Goal: Task Accomplishment & Management: Manage account settings

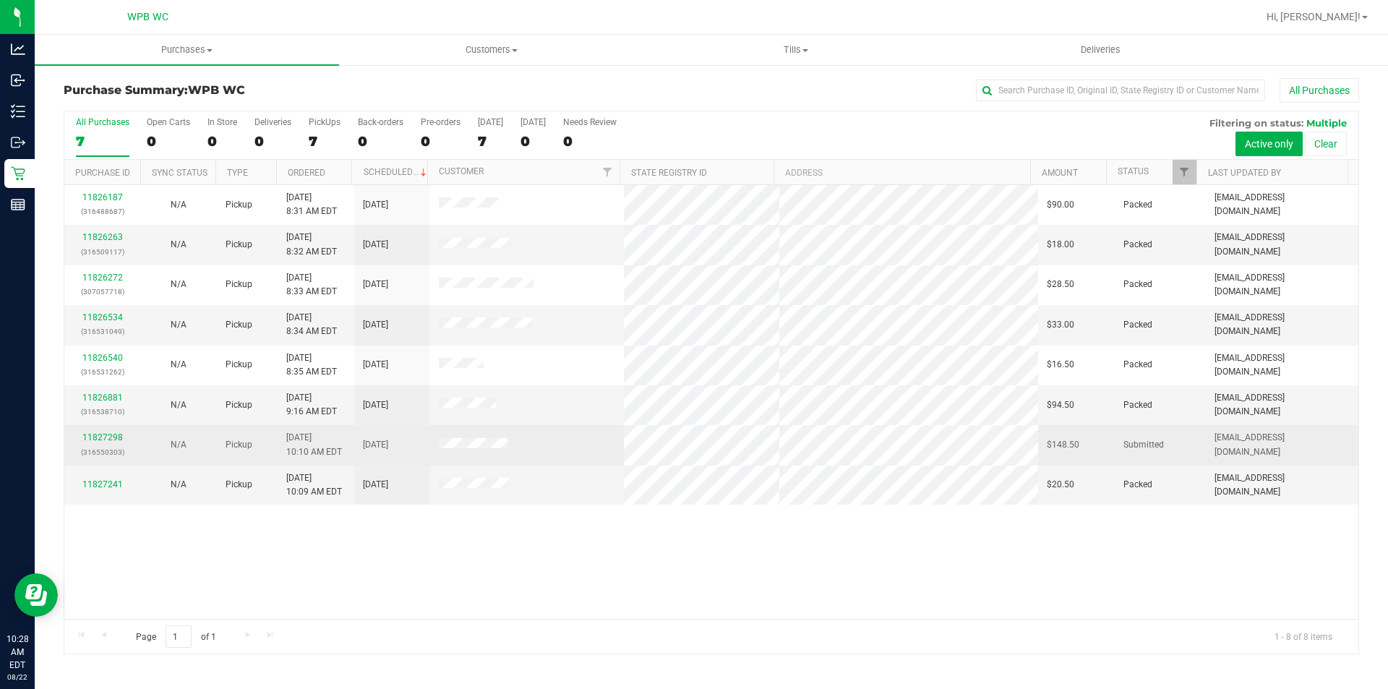
click at [113, 430] on td "11827298 (316550303)" at bounding box center [102, 445] width 76 height 40
click at [119, 434] on link "11827298" at bounding box center [102, 437] width 40 height 10
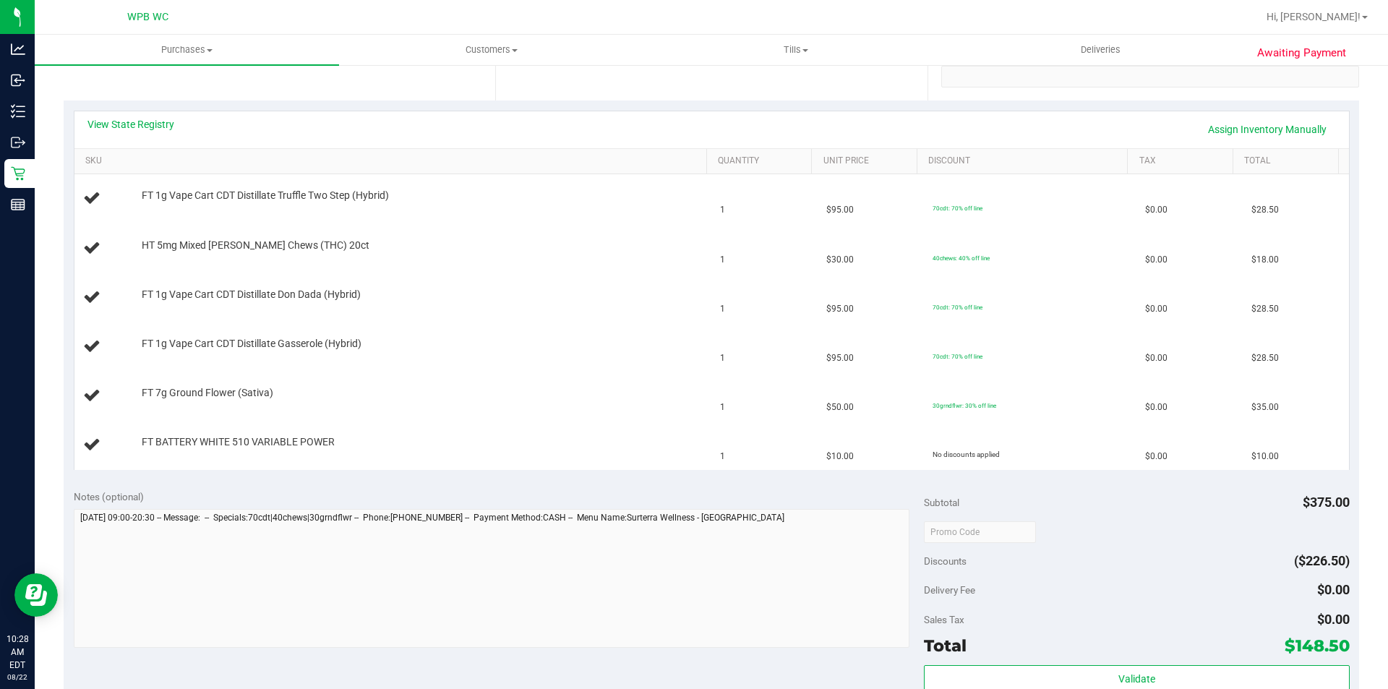
scroll to position [217, 0]
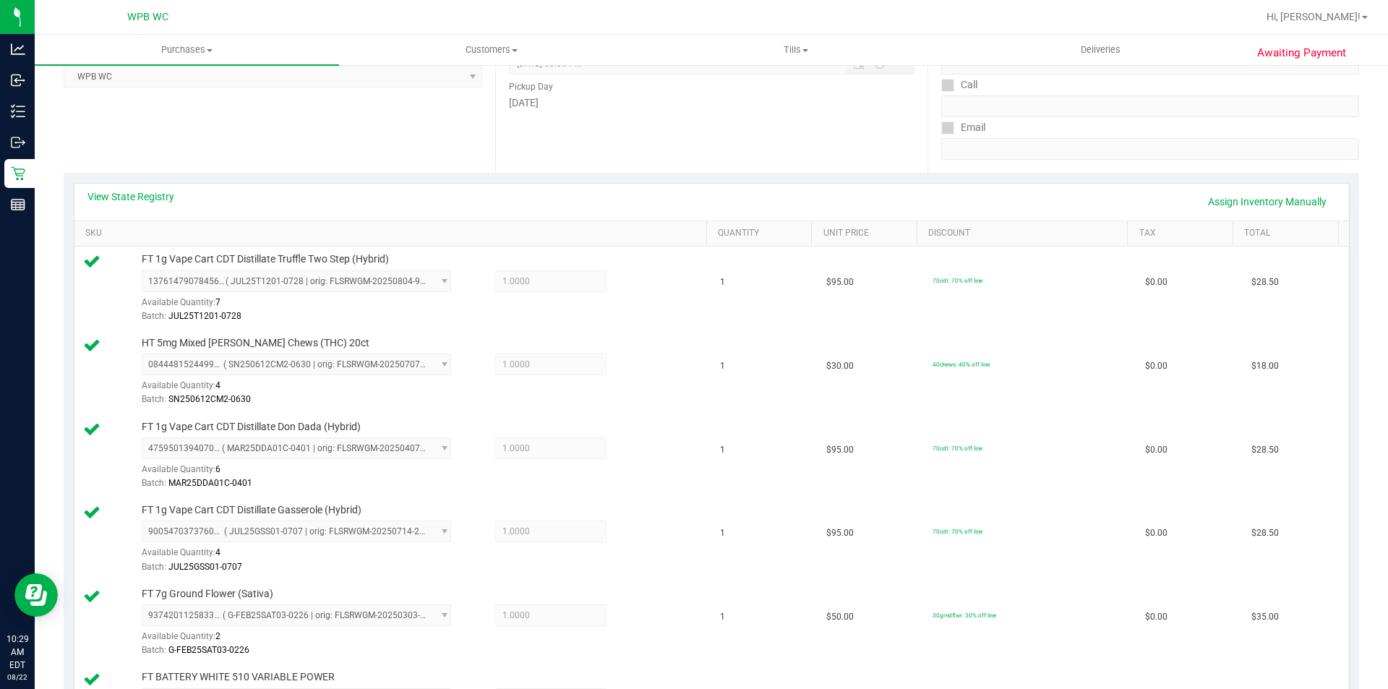
click at [150, 185] on div "View State Registry Assign Inventory Manually" at bounding box center [711, 202] width 1274 height 37
click at [147, 187] on div "View State Registry Assign Inventory Manually" at bounding box center [711, 202] width 1274 height 37
drag, startPoint x: 147, startPoint y: 187, endPoint x: 148, endPoint y: 197, distance: 9.4
click at [148, 192] on div "View State Registry Assign Inventory Manually" at bounding box center [711, 202] width 1274 height 37
click at [148, 197] on link "View State Registry" at bounding box center [130, 196] width 87 height 14
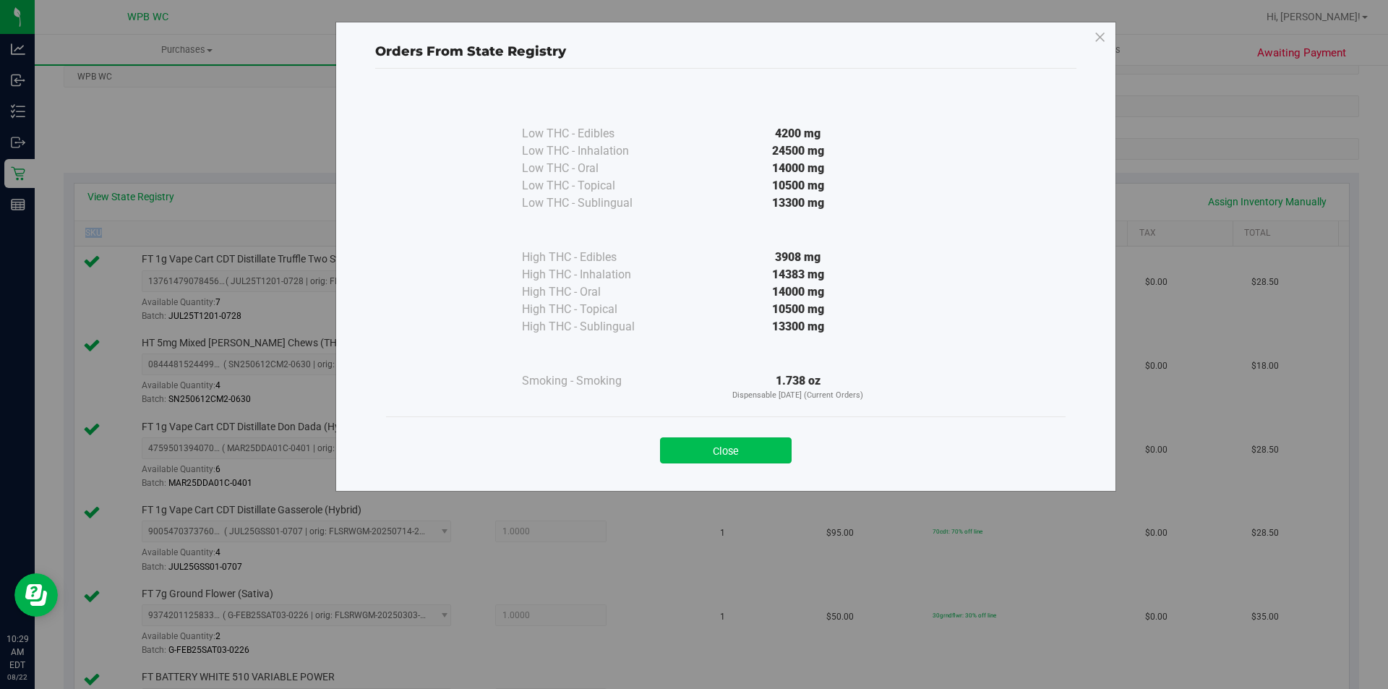
click at [715, 445] on button "Close" at bounding box center [726, 450] width 132 height 26
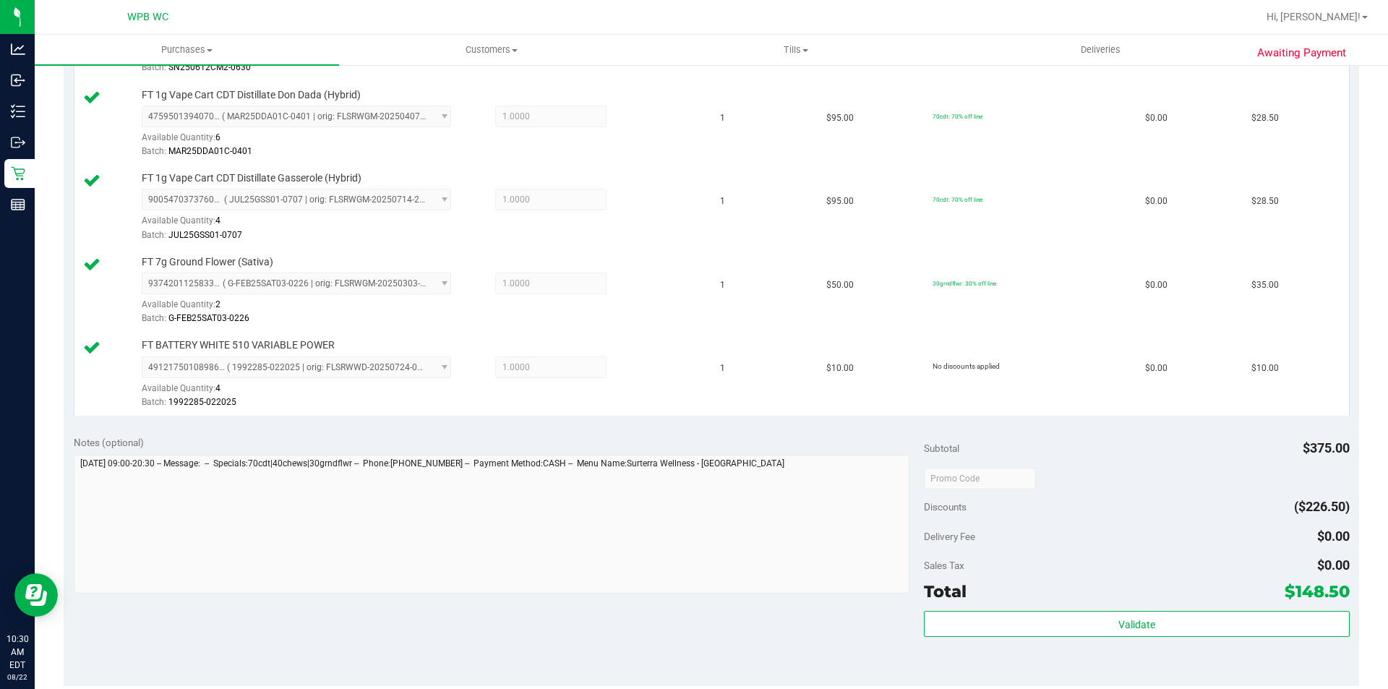
scroll to position [650, 0]
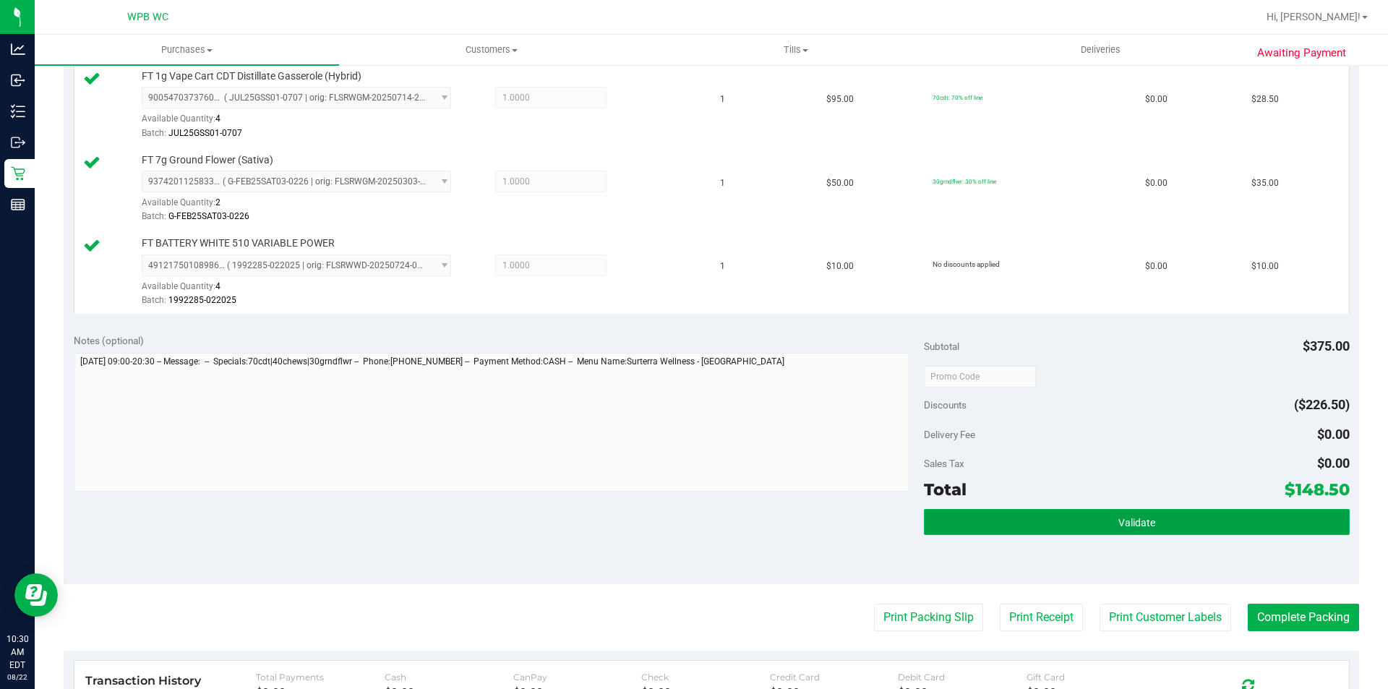
click at [1106, 524] on button "Validate" at bounding box center [1136, 522] width 425 height 26
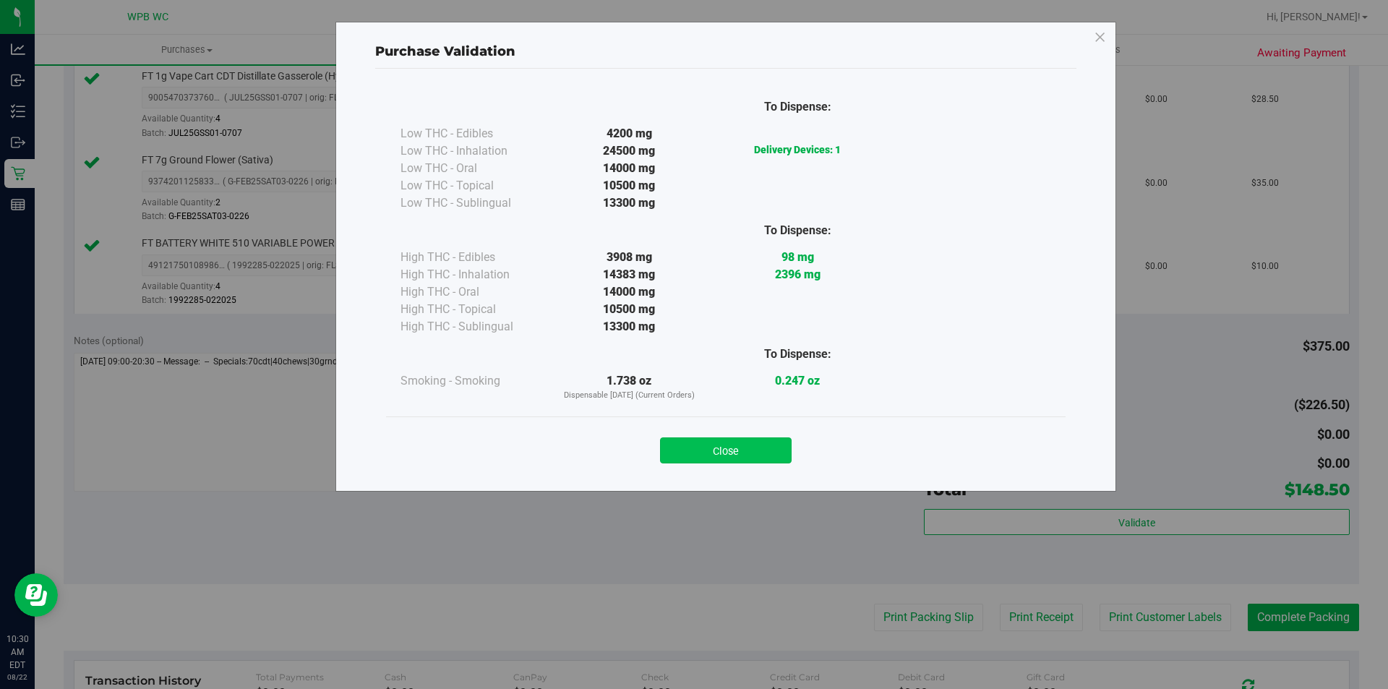
click at [720, 462] on button "Close" at bounding box center [726, 450] width 132 height 26
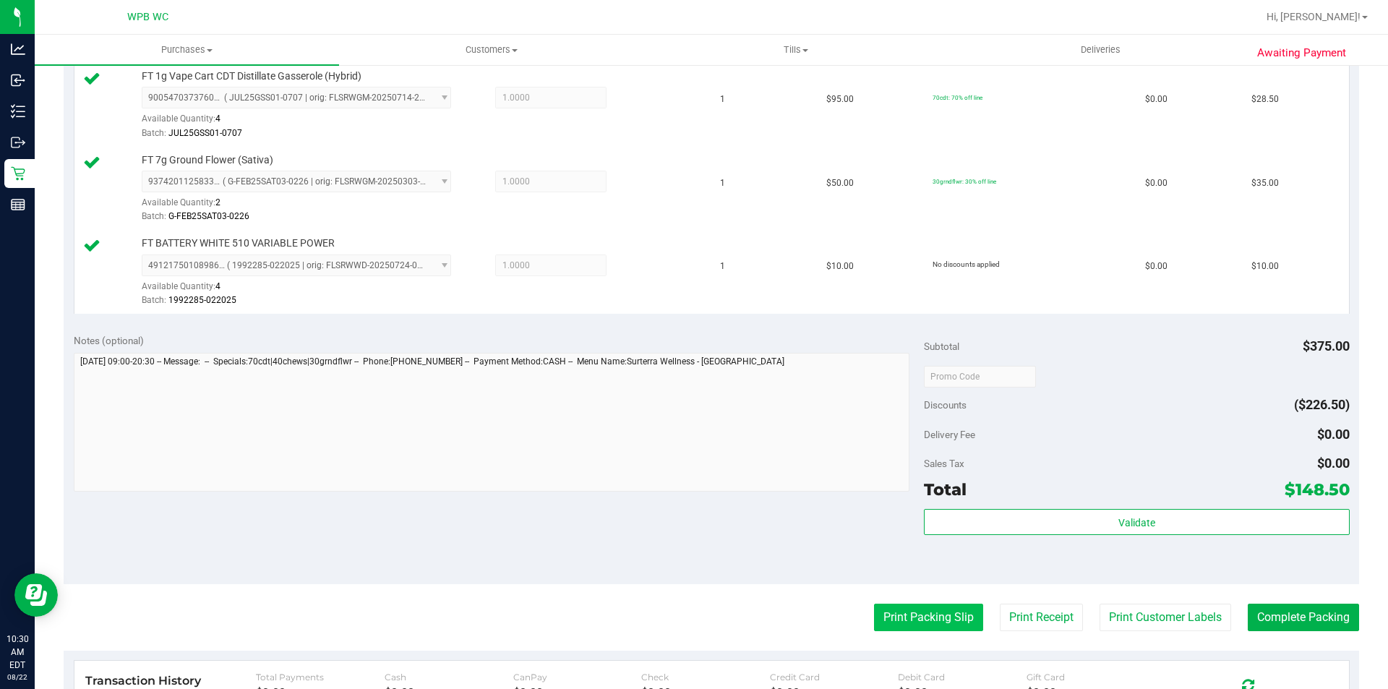
click at [942, 622] on button "Print Packing Slip" at bounding box center [928, 616] width 109 height 27
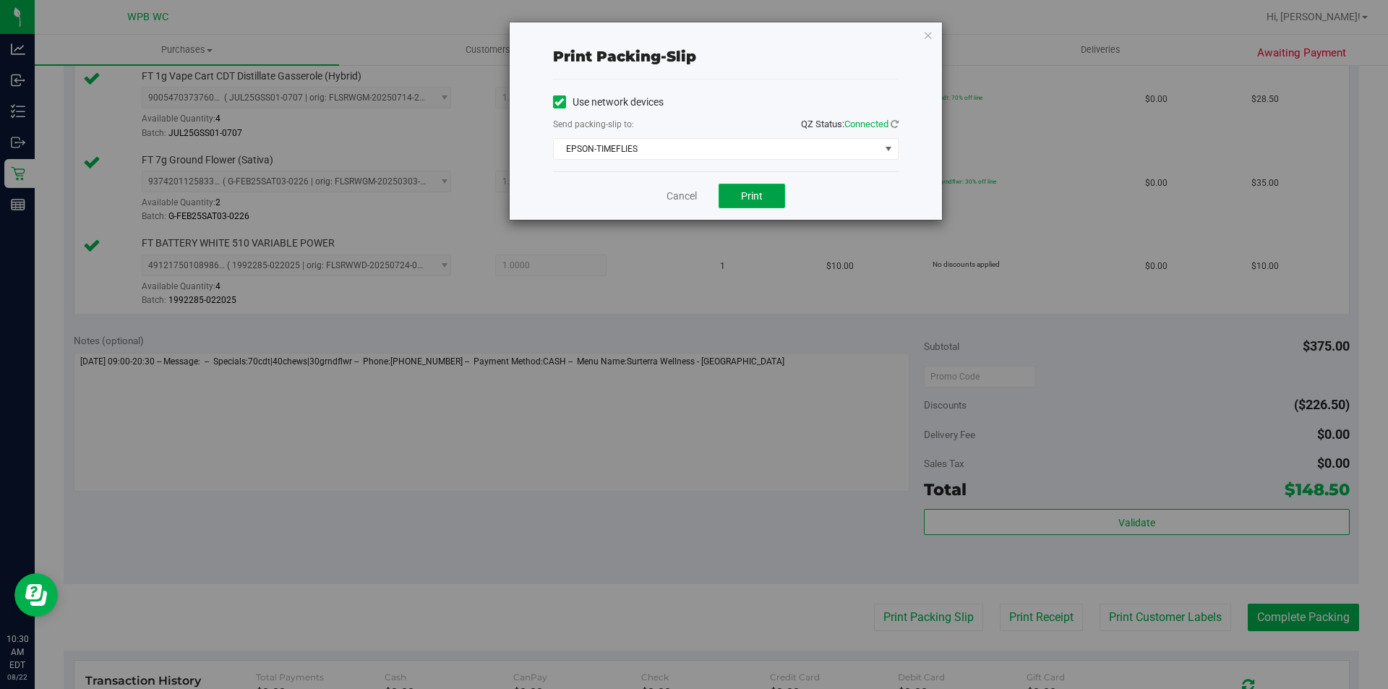
click at [730, 199] on button "Print" at bounding box center [751, 196] width 66 height 25
click at [930, 38] on icon "button" at bounding box center [928, 34] width 10 height 17
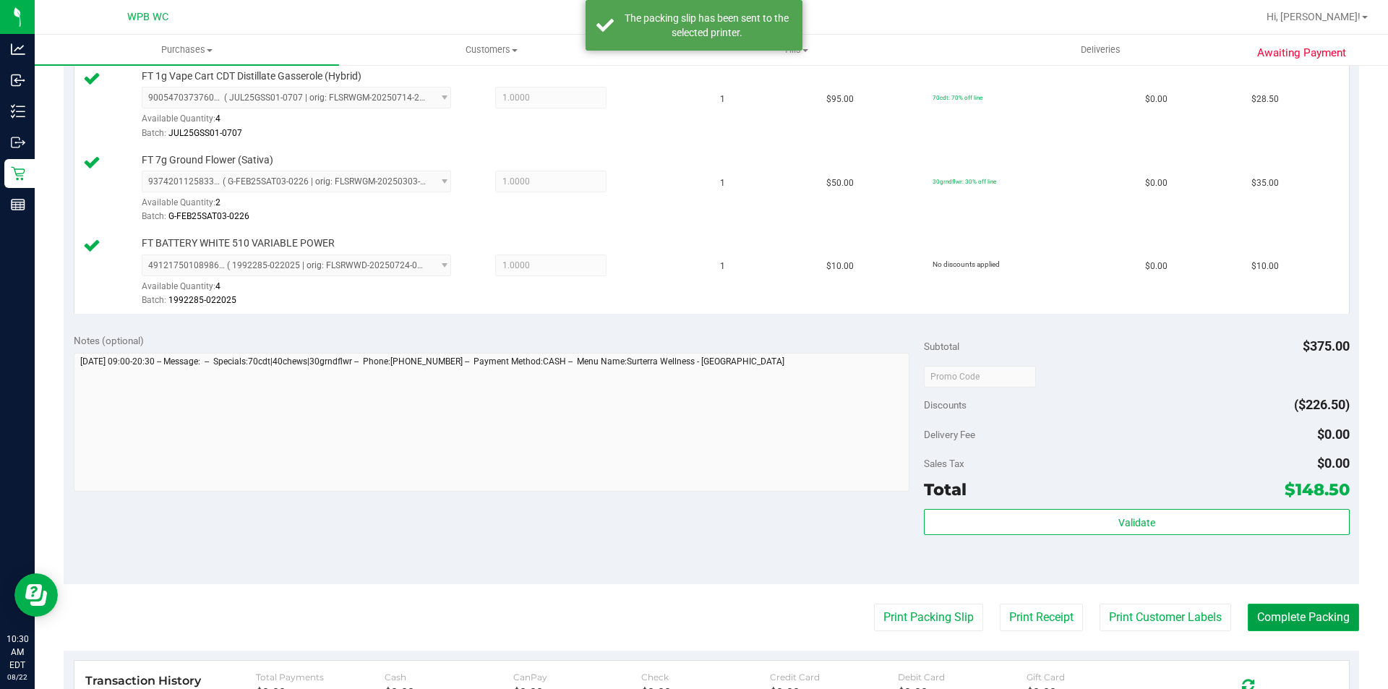
click at [1260, 617] on button "Complete Packing" at bounding box center [1302, 616] width 111 height 27
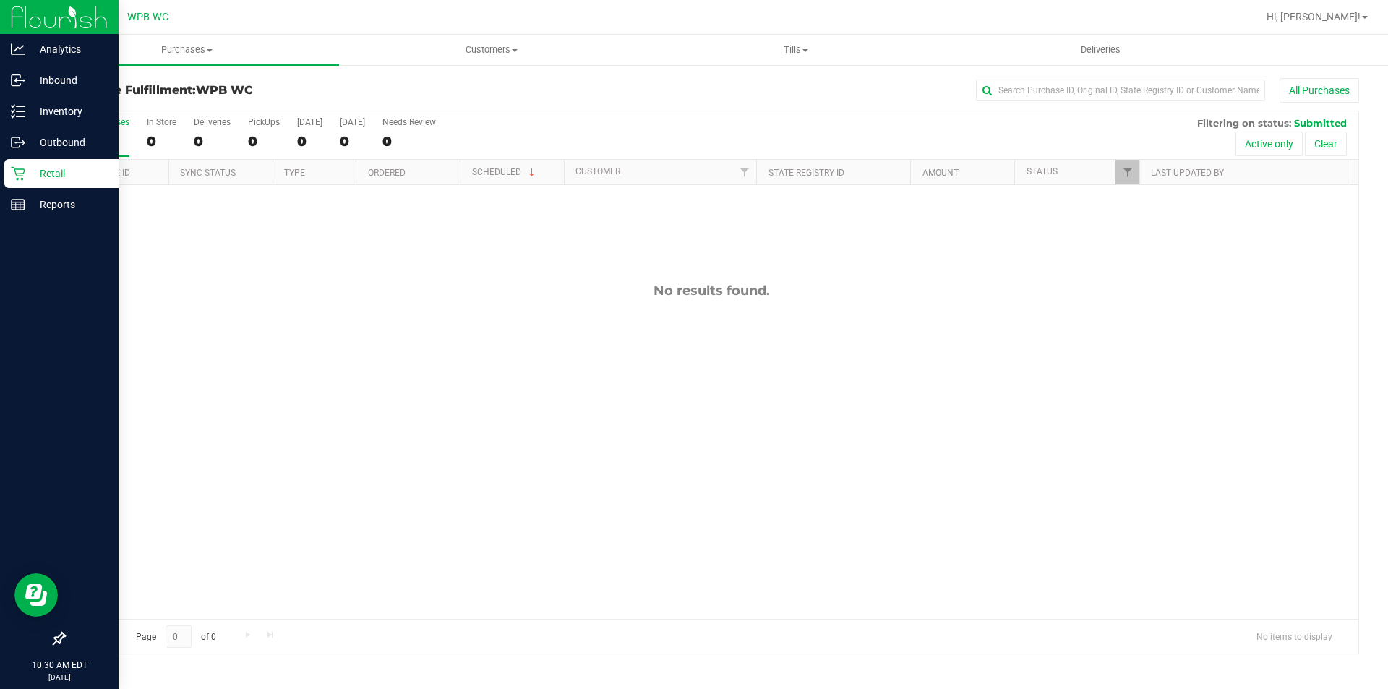
click at [42, 172] on p "Retail" at bounding box center [68, 173] width 87 height 17
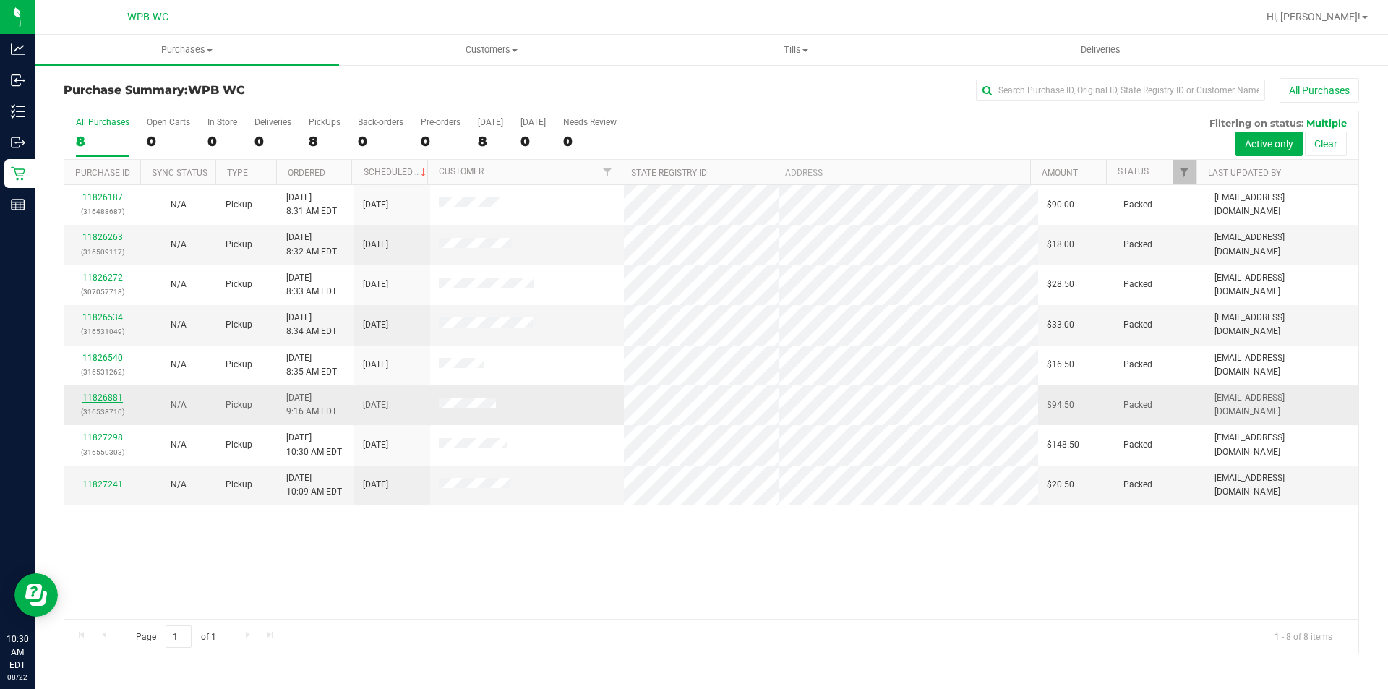
click at [113, 400] on link "11826881" at bounding box center [102, 397] width 40 height 10
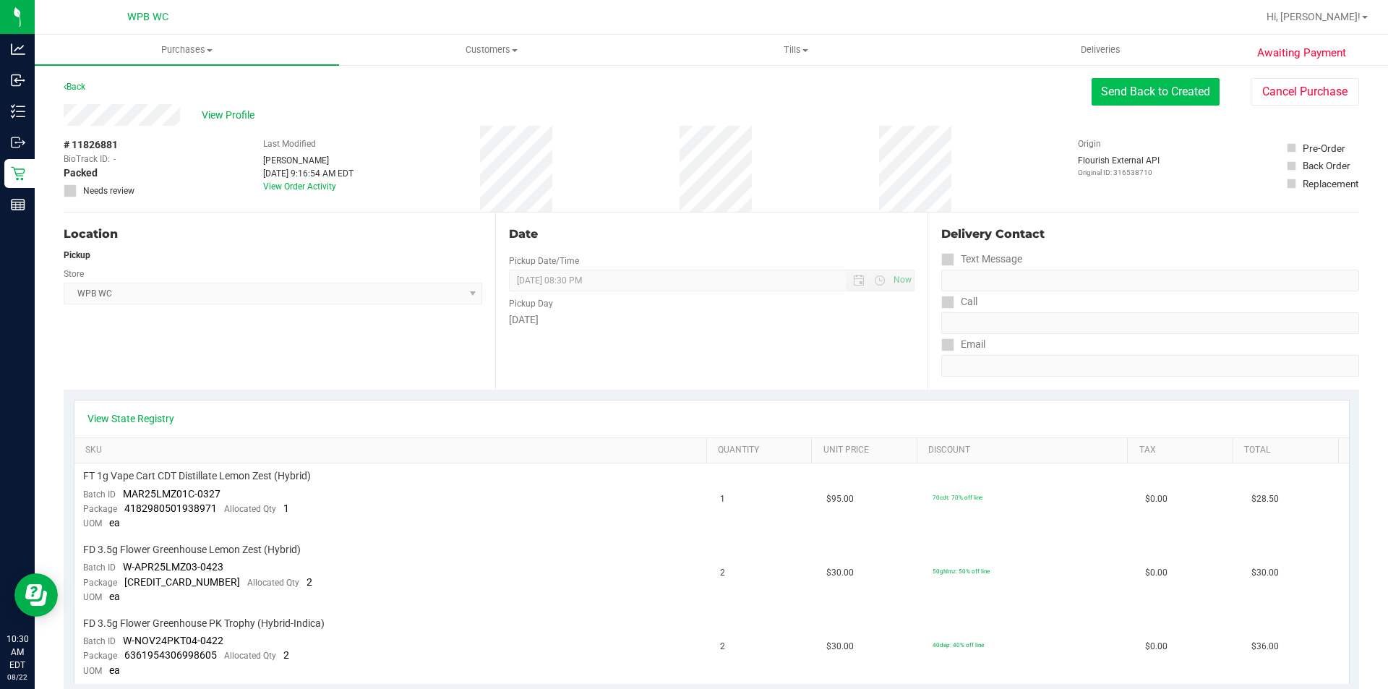
click at [1148, 78] on button "Send Back to Created" at bounding box center [1155, 91] width 128 height 27
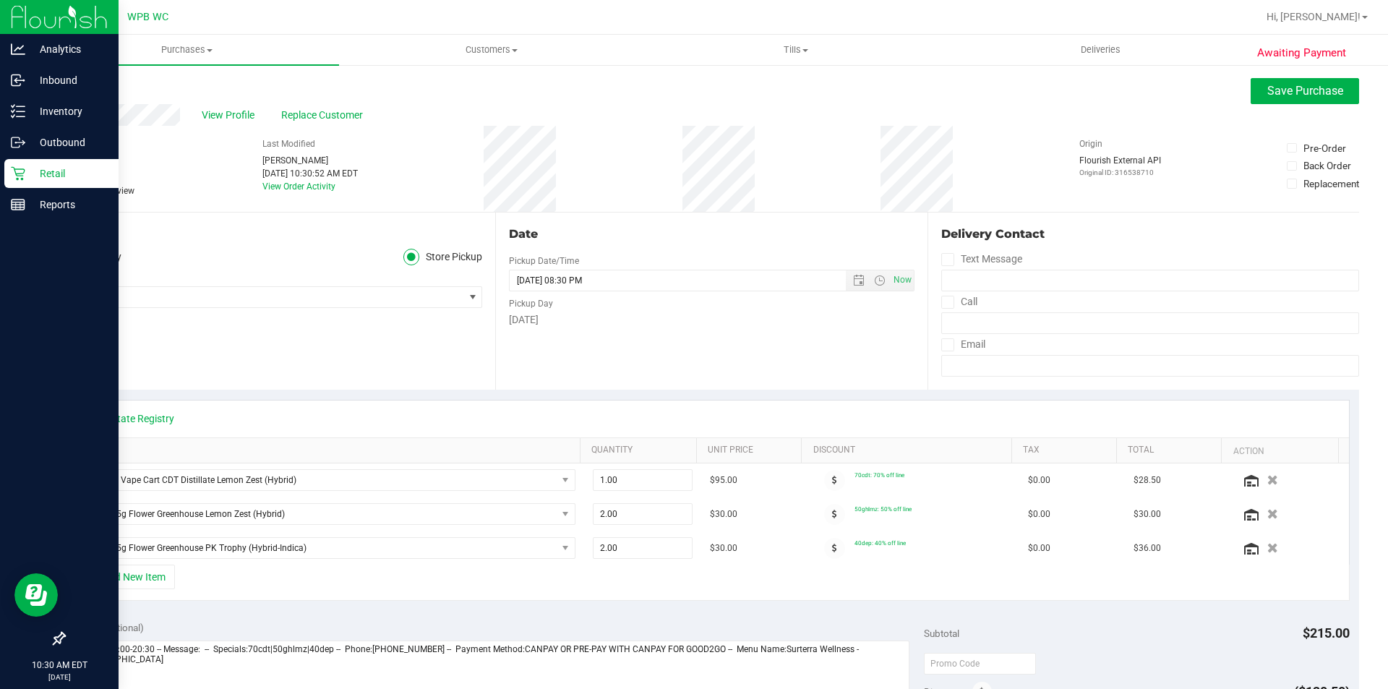
click at [29, 174] on p "Retail" at bounding box center [68, 173] width 87 height 17
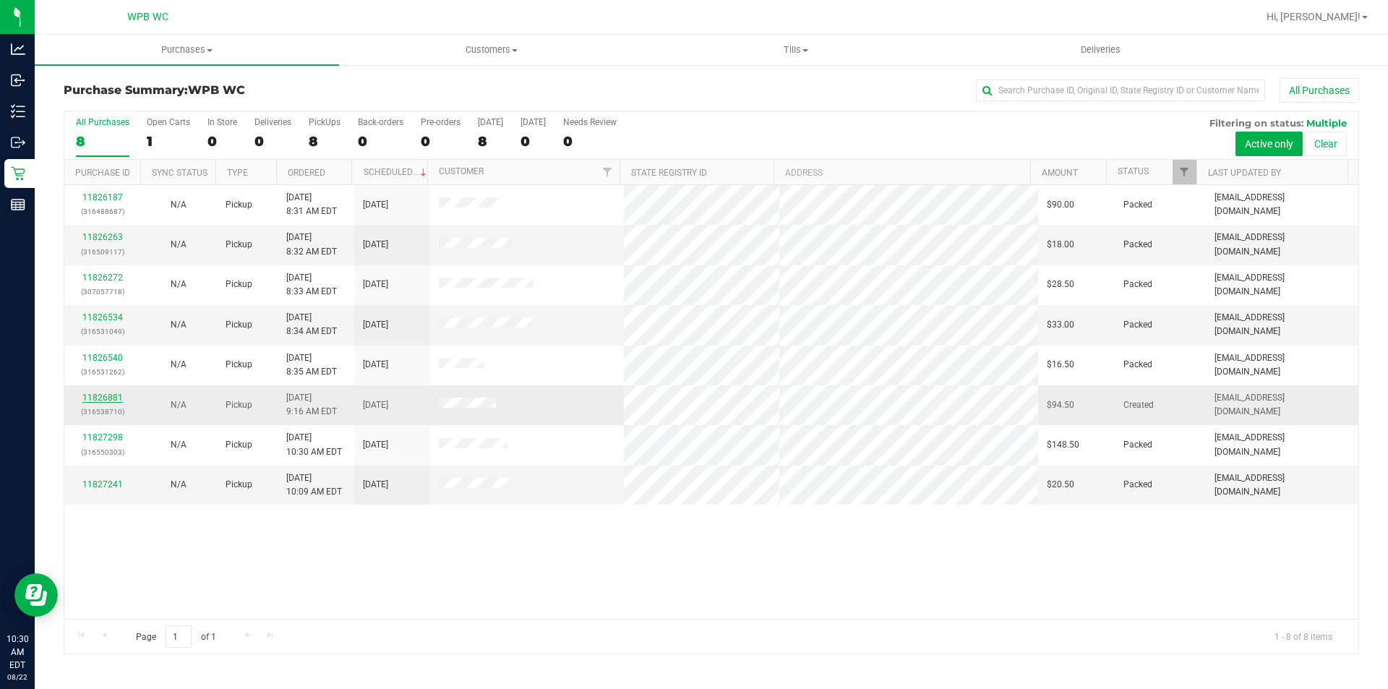
click at [112, 393] on link "11826881" at bounding box center [102, 397] width 40 height 10
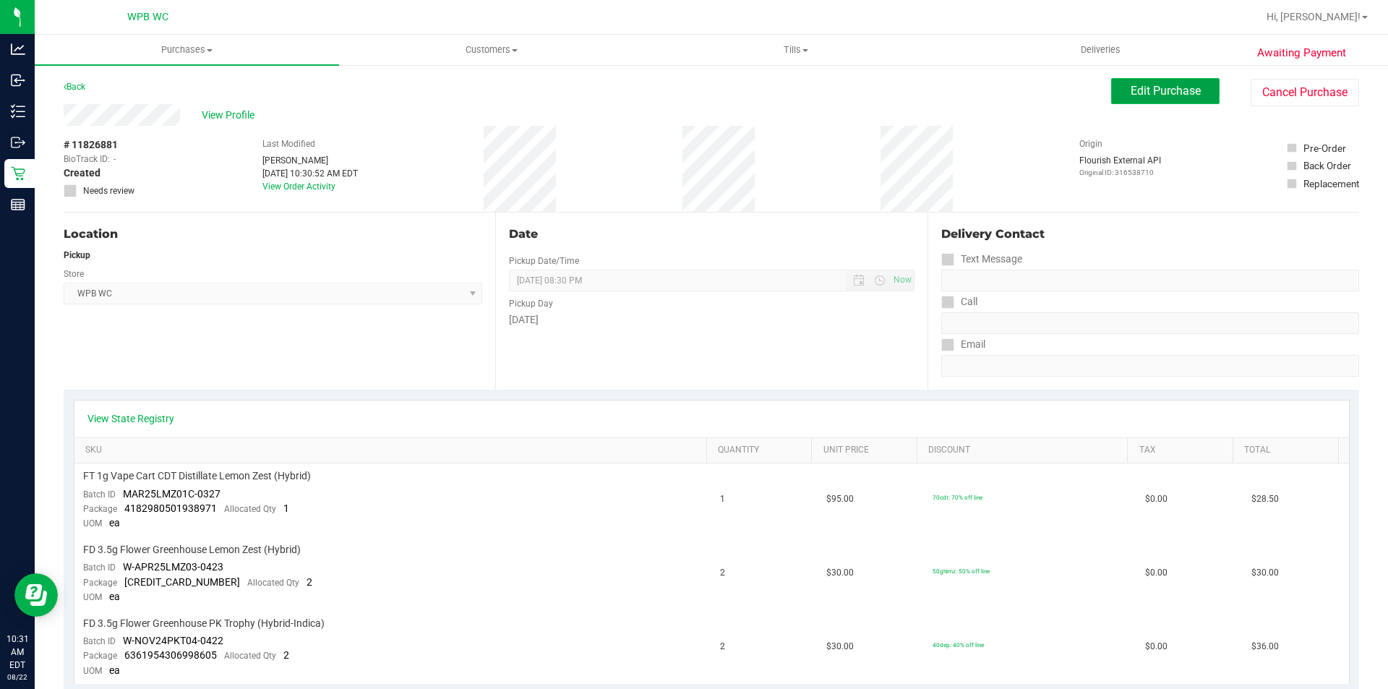
click at [1146, 89] on span "Edit Purchase" at bounding box center [1165, 91] width 70 height 14
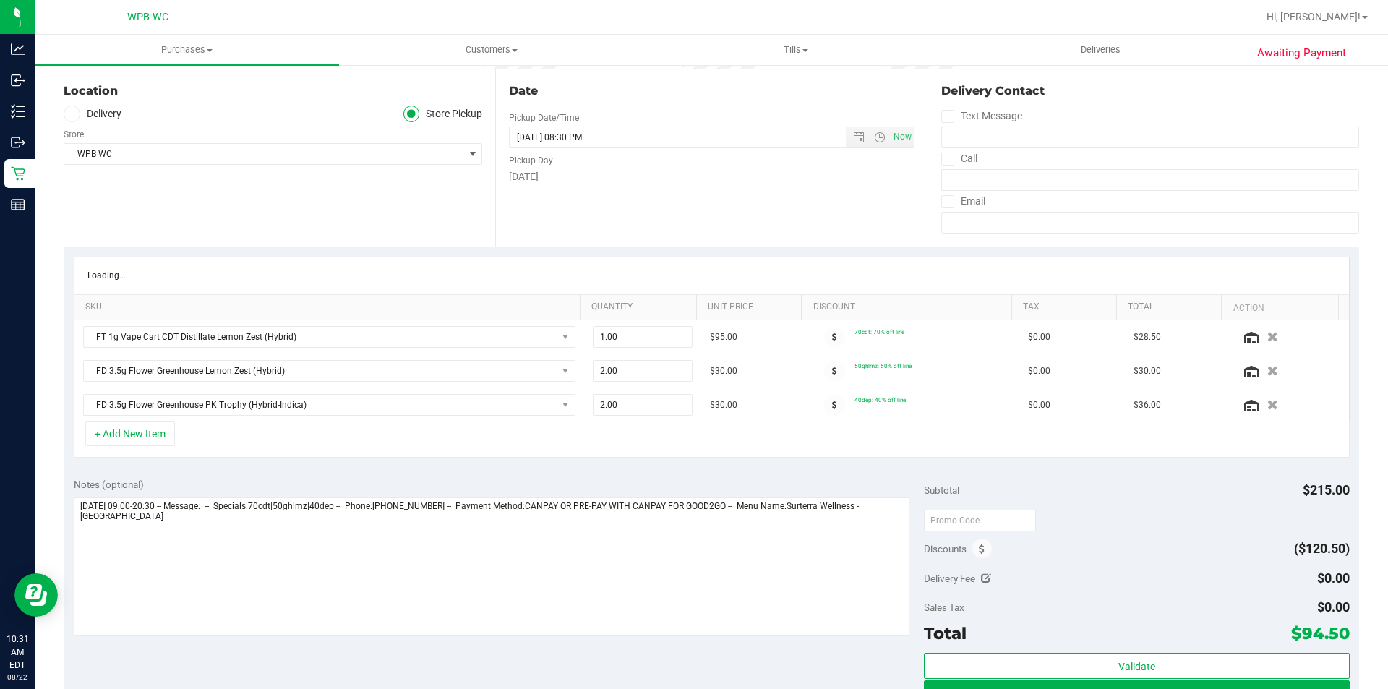
scroll to position [145, 0]
click at [1260, 368] on button "button" at bounding box center [1272, 368] width 25 height 15
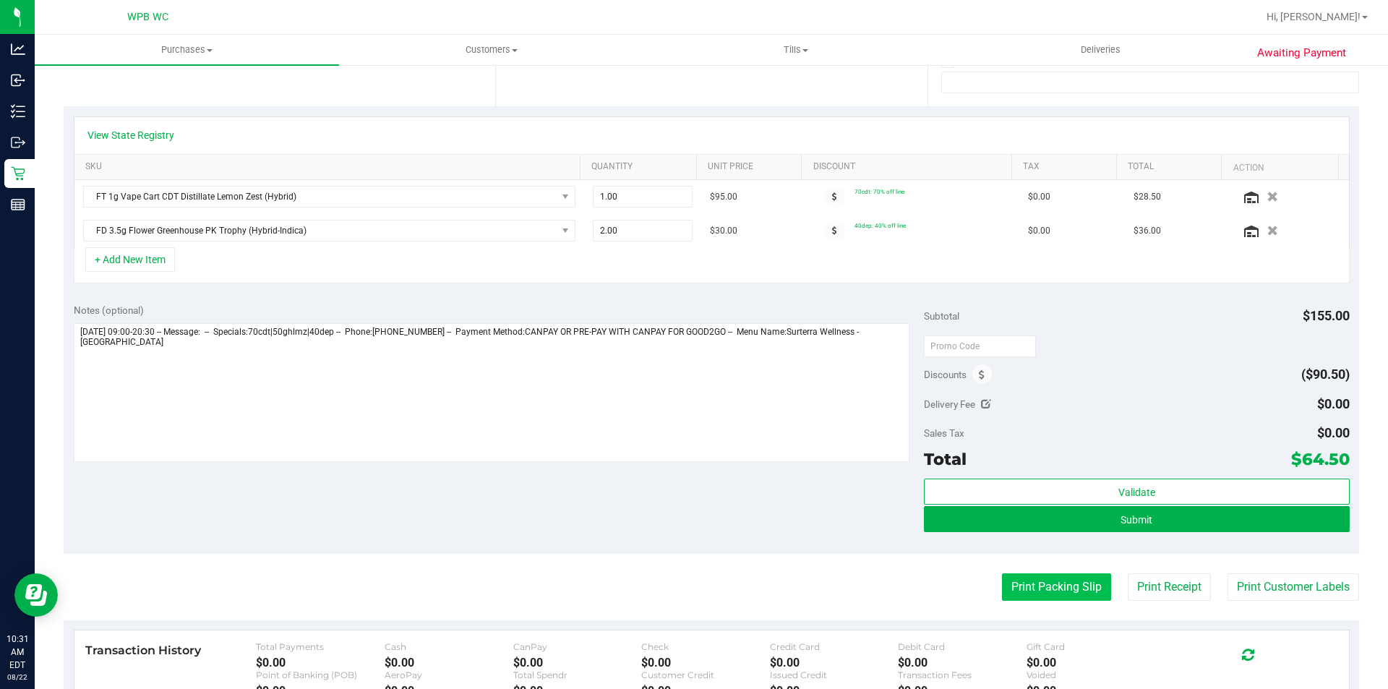
scroll to position [289, 0]
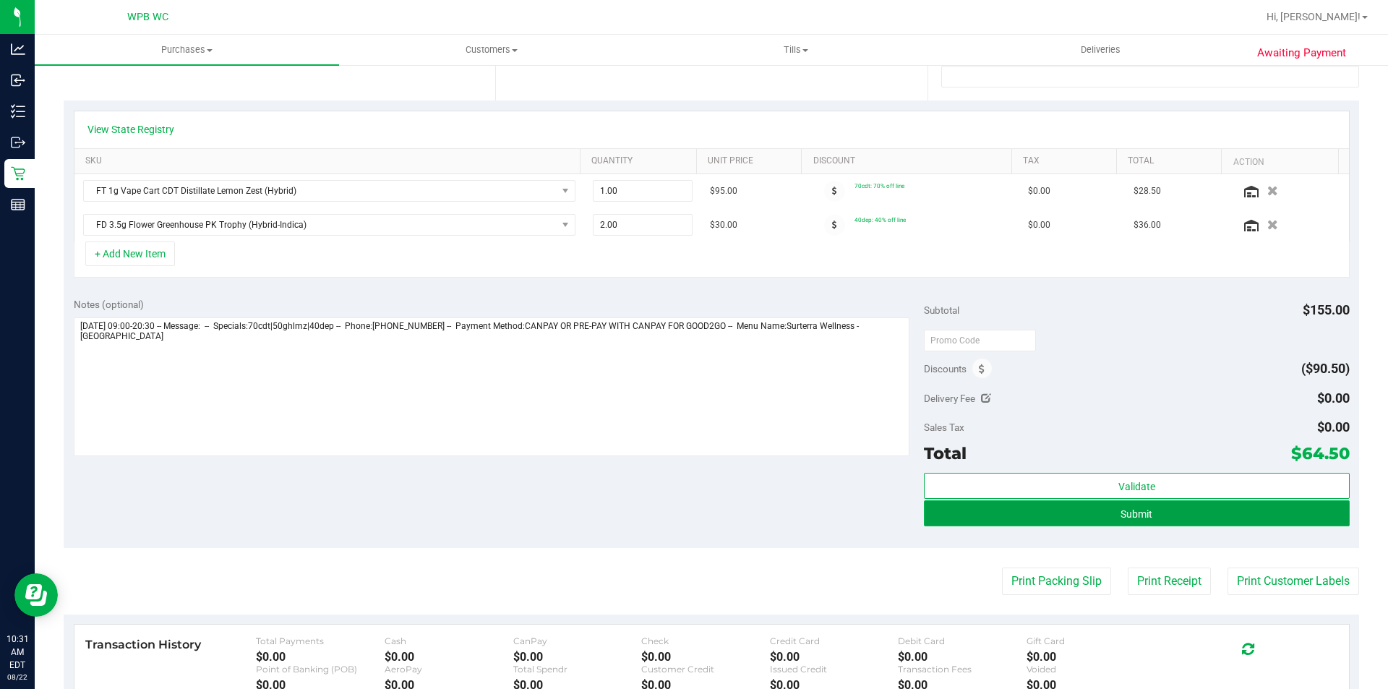
click at [1054, 512] on button "Submit" at bounding box center [1136, 513] width 425 height 26
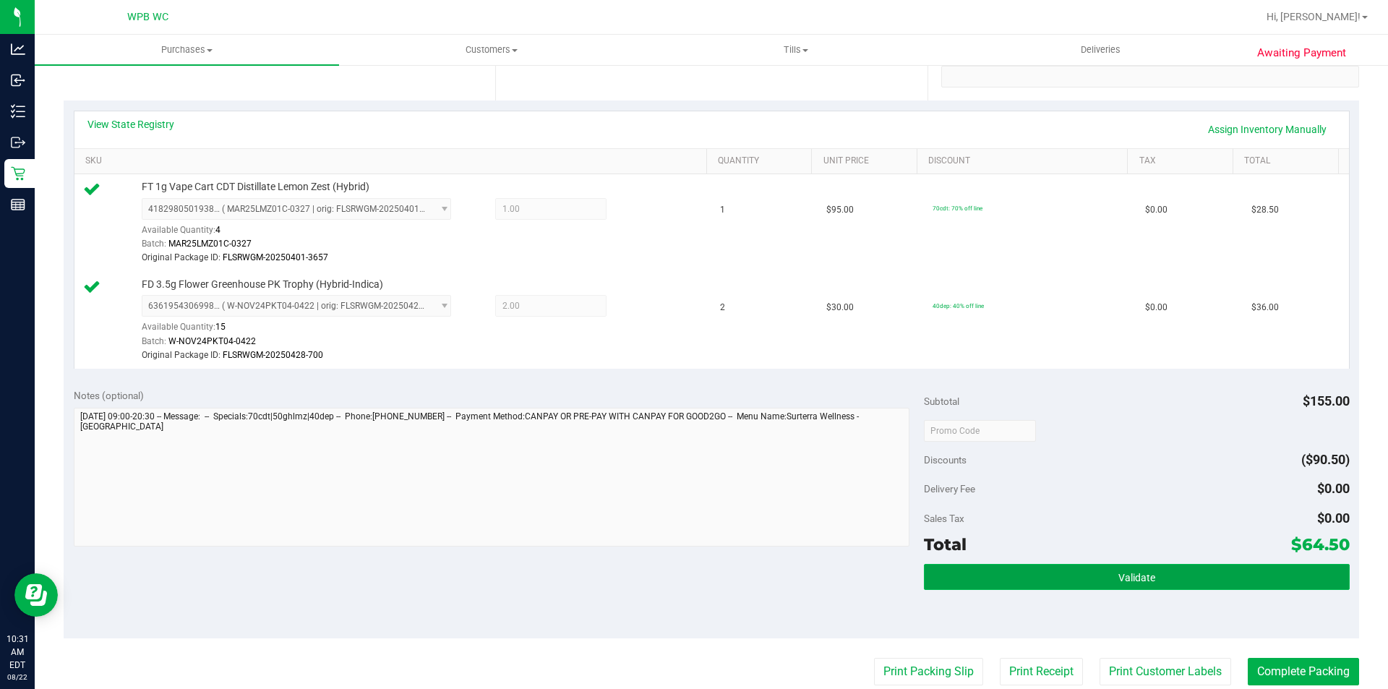
click at [1234, 572] on button "Validate" at bounding box center [1136, 577] width 425 height 26
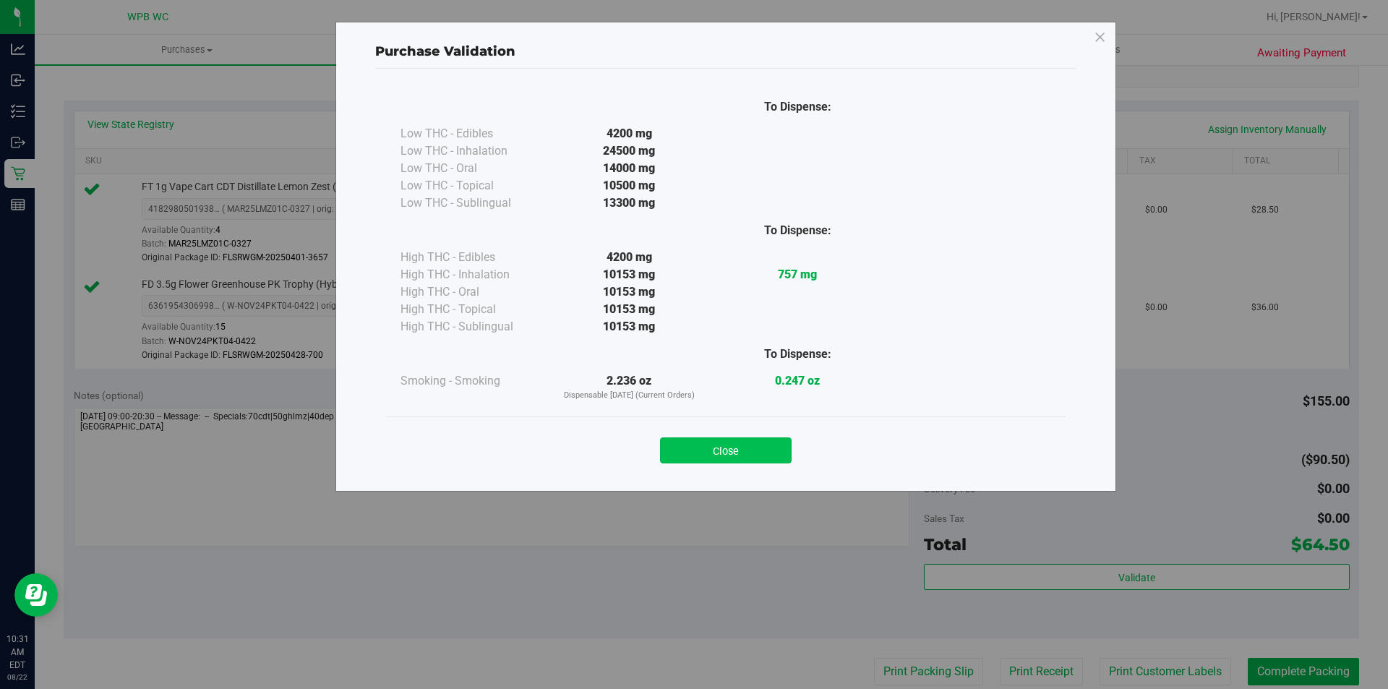
click at [721, 450] on button "Close" at bounding box center [726, 450] width 132 height 26
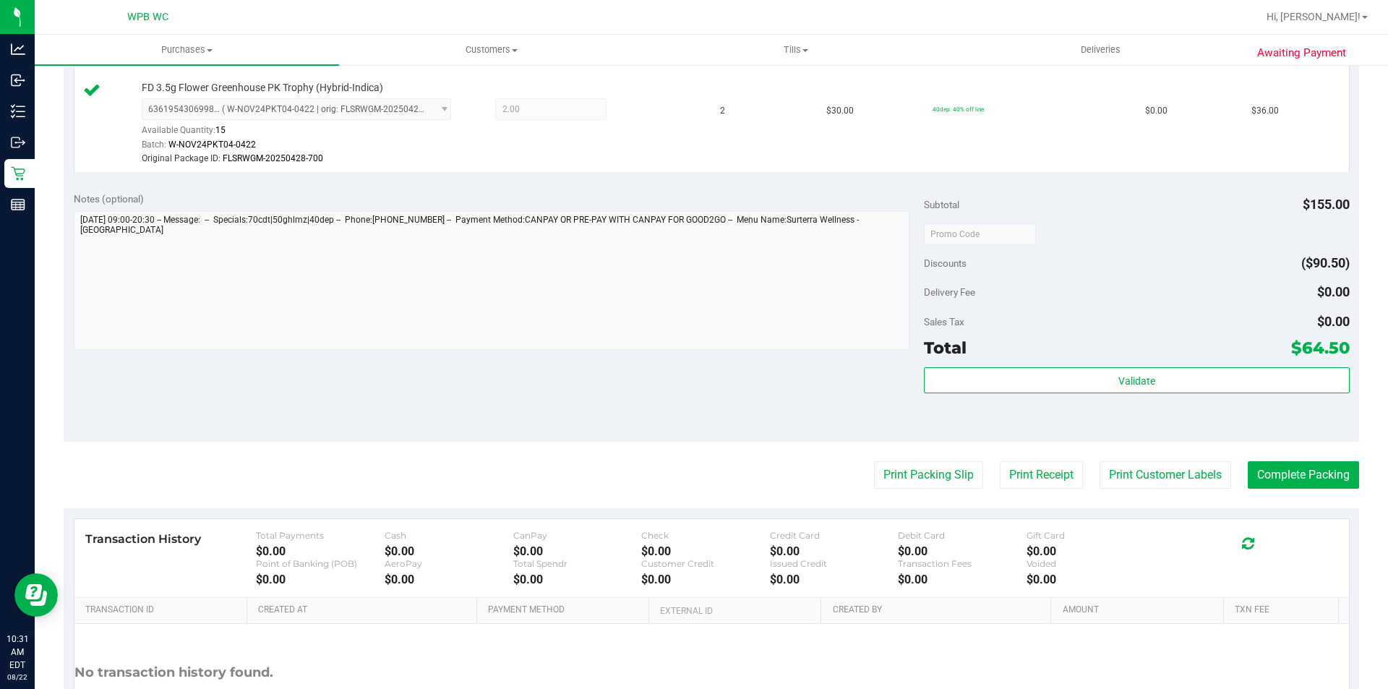
scroll to position [506, 0]
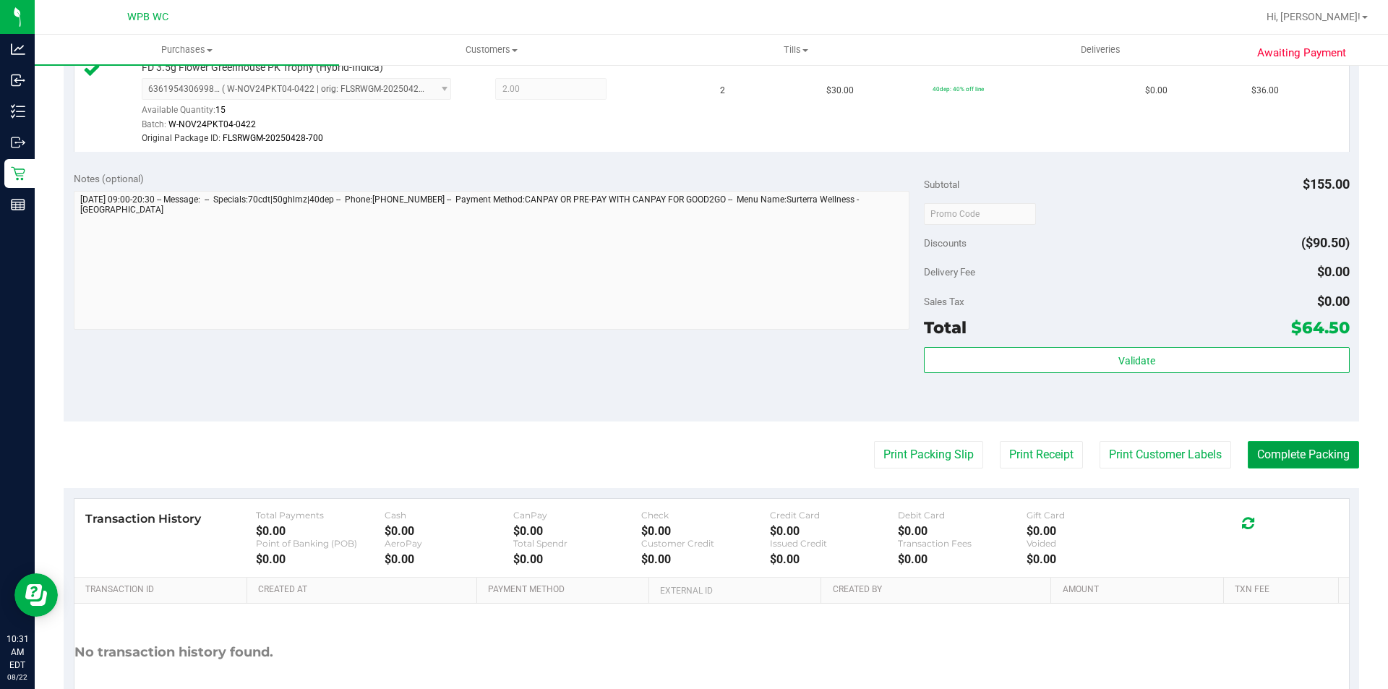
click at [1274, 447] on button "Complete Packing" at bounding box center [1302, 454] width 111 height 27
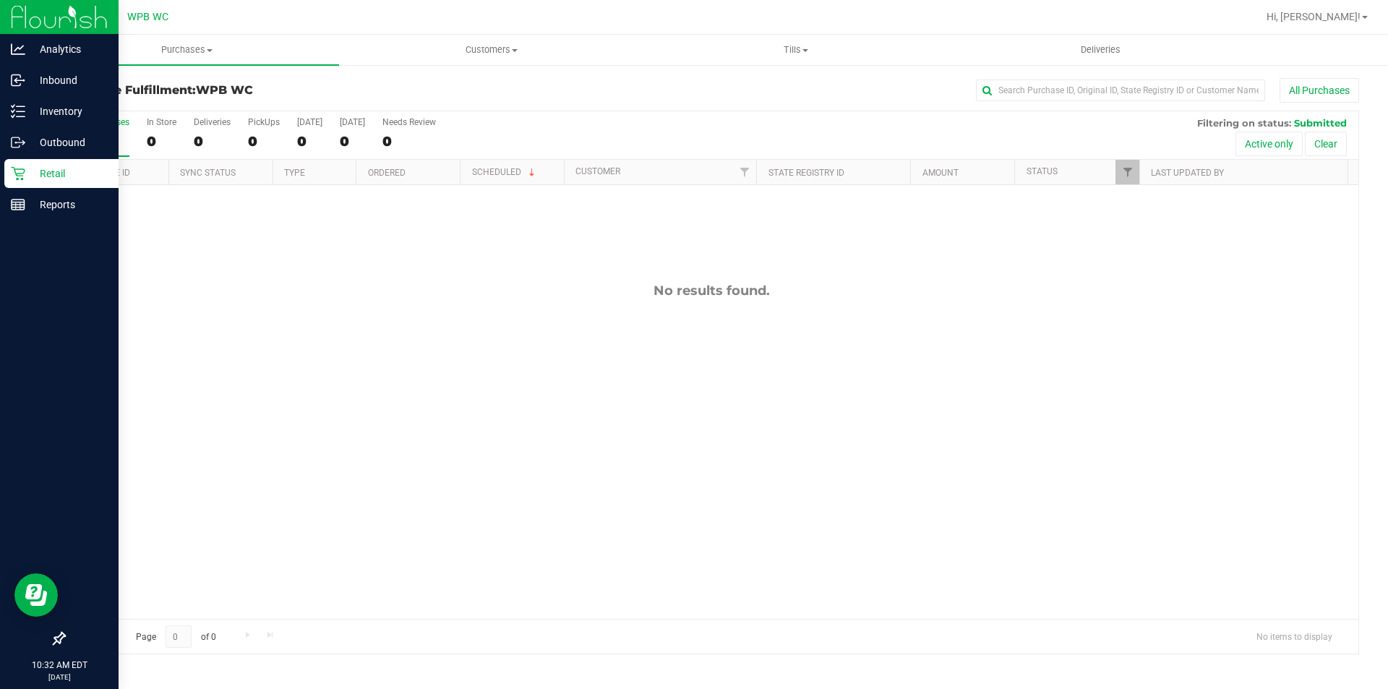
click at [20, 172] on icon at bounding box center [18, 173] width 14 height 14
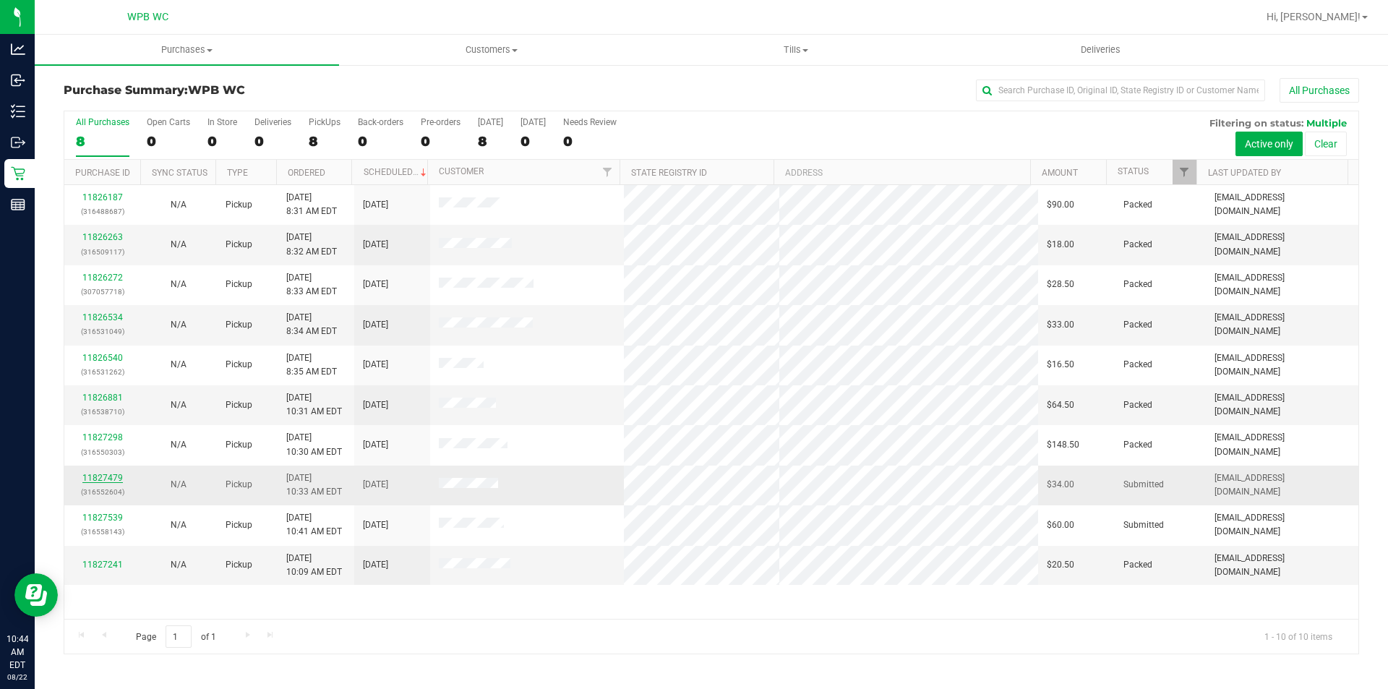
click at [116, 478] on link "11827479" at bounding box center [102, 478] width 40 height 10
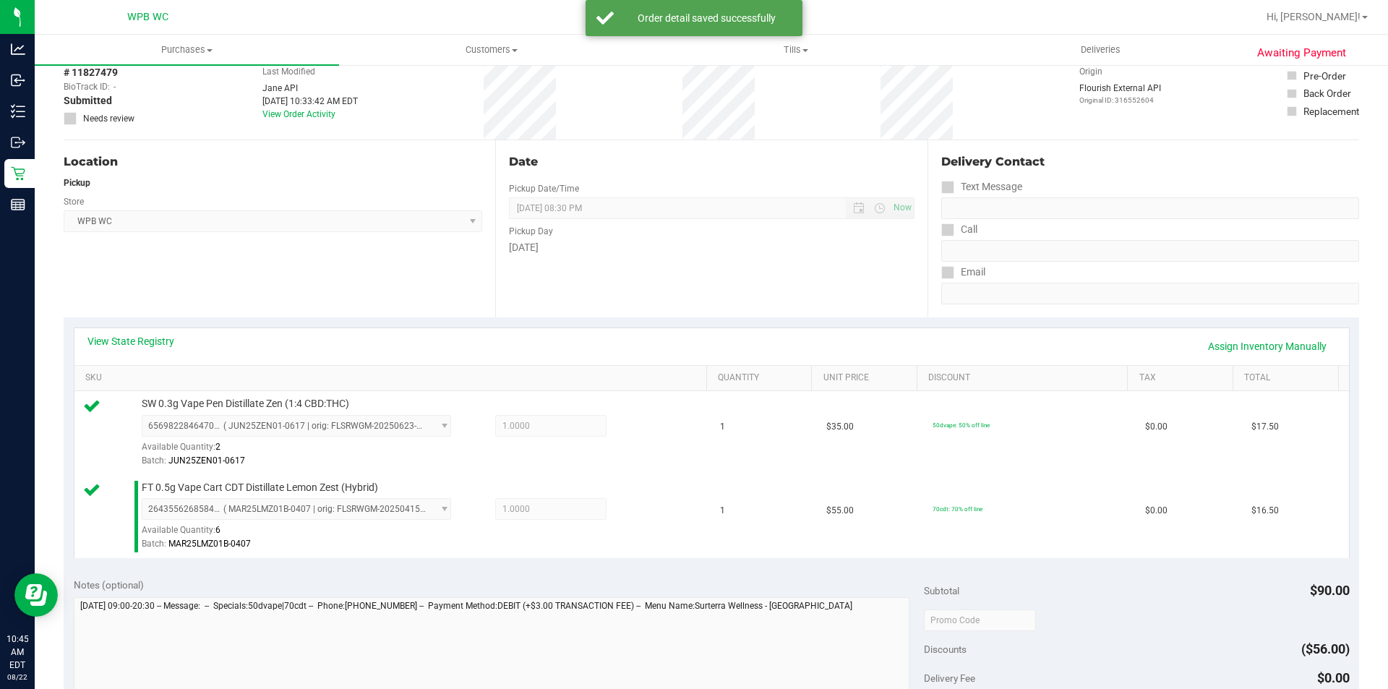
scroll to position [506, 0]
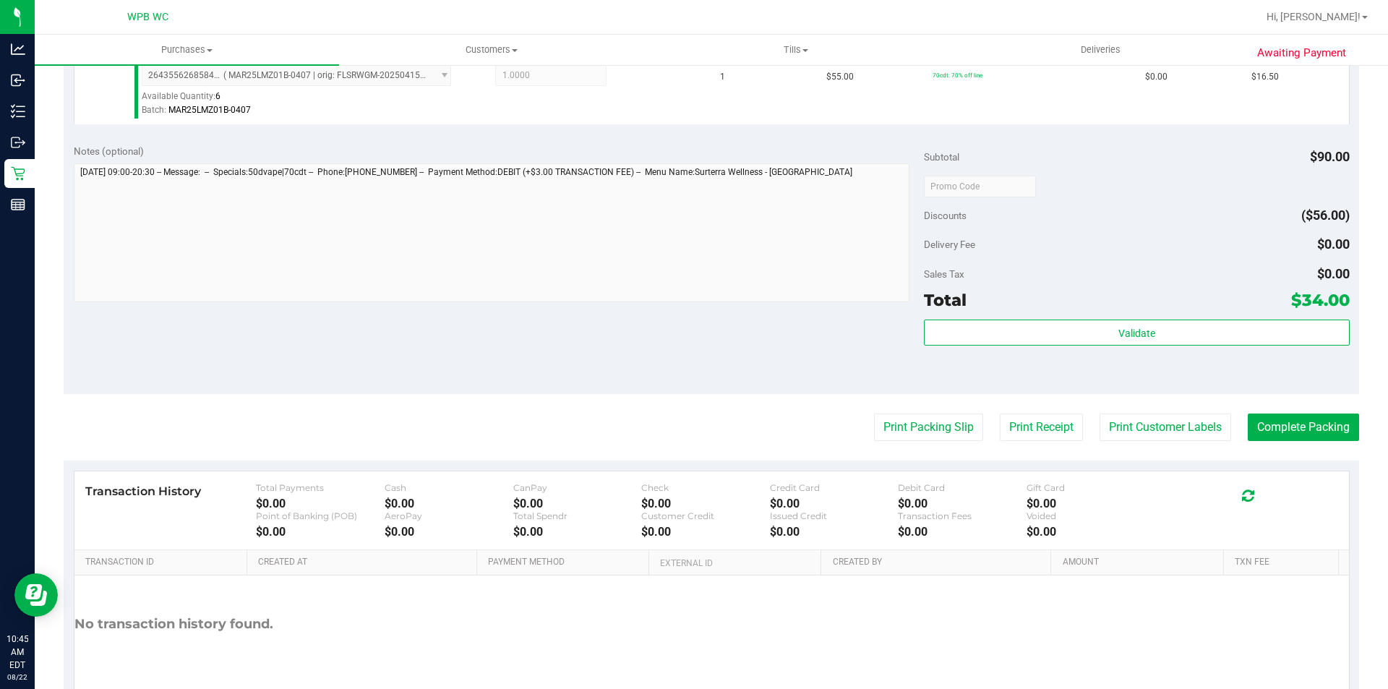
click at [1009, 365] on div "Validate" at bounding box center [1136, 351] width 425 height 65
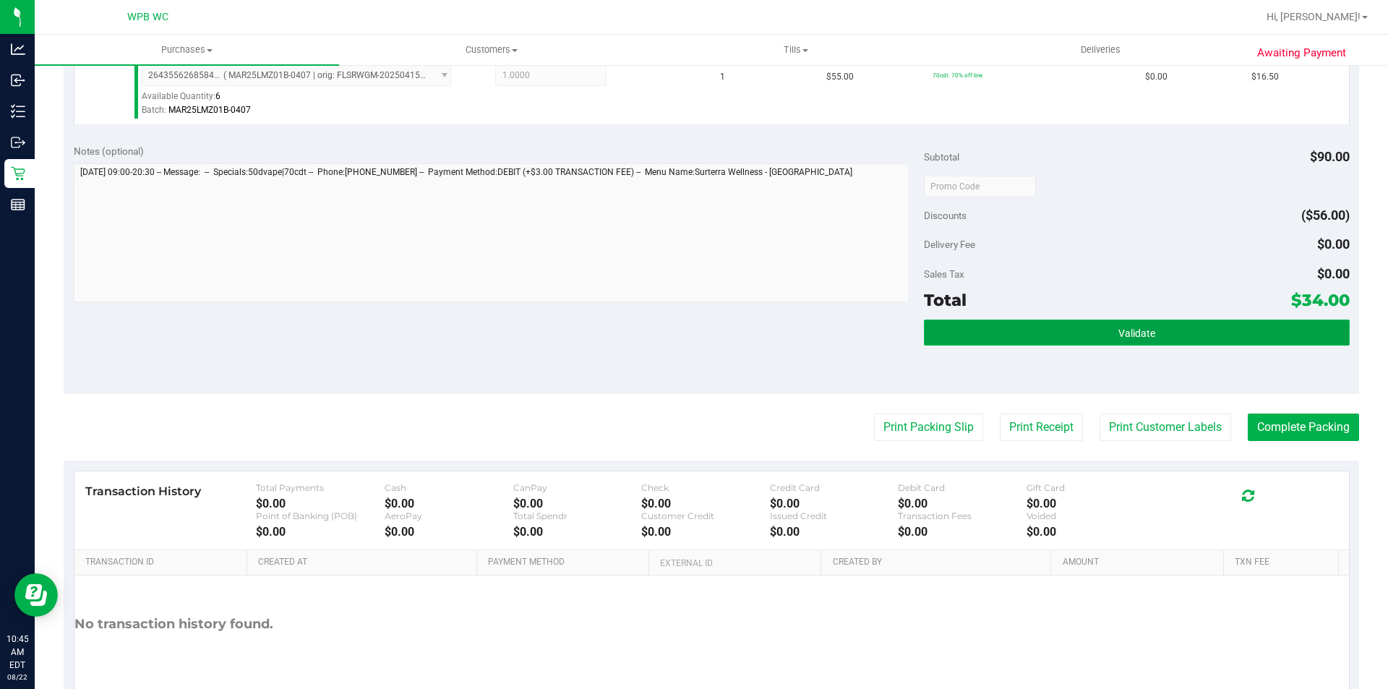
click at [1002, 324] on button "Validate" at bounding box center [1136, 332] width 425 height 26
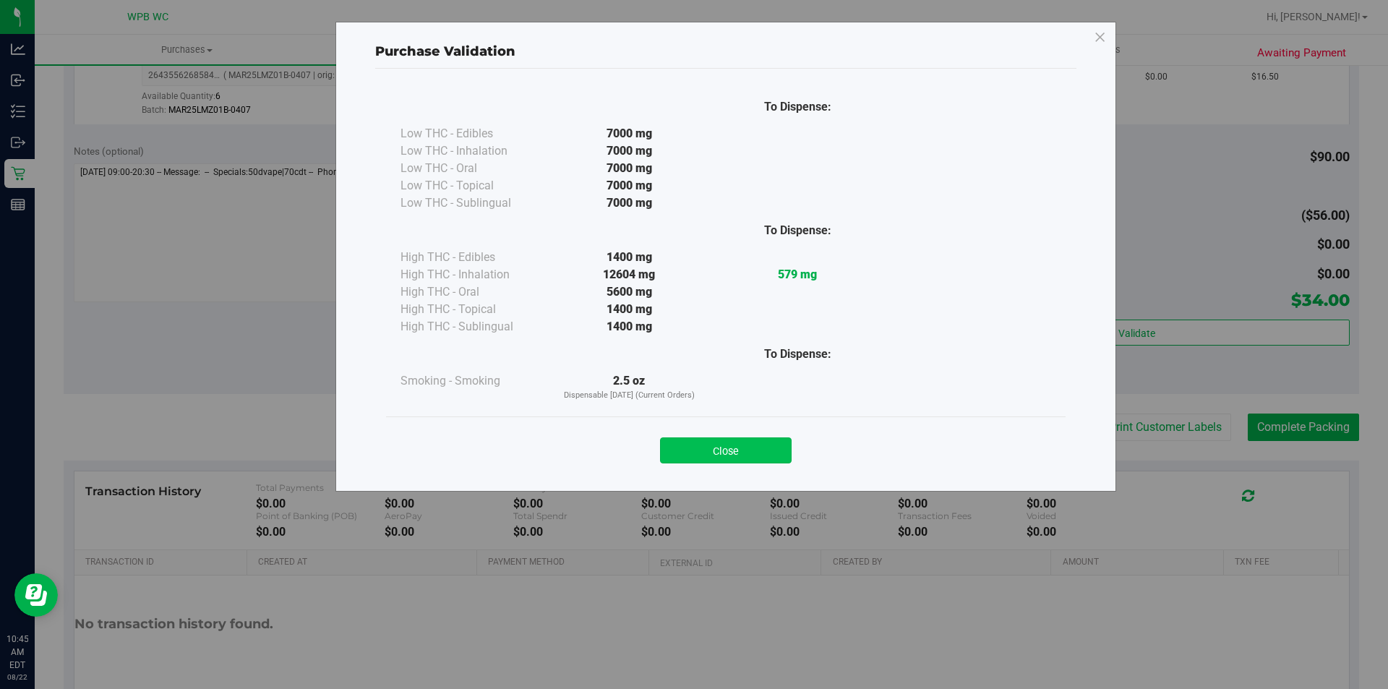
click at [737, 460] on button "Close" at bounding box center [726, 450] width 132 height 26
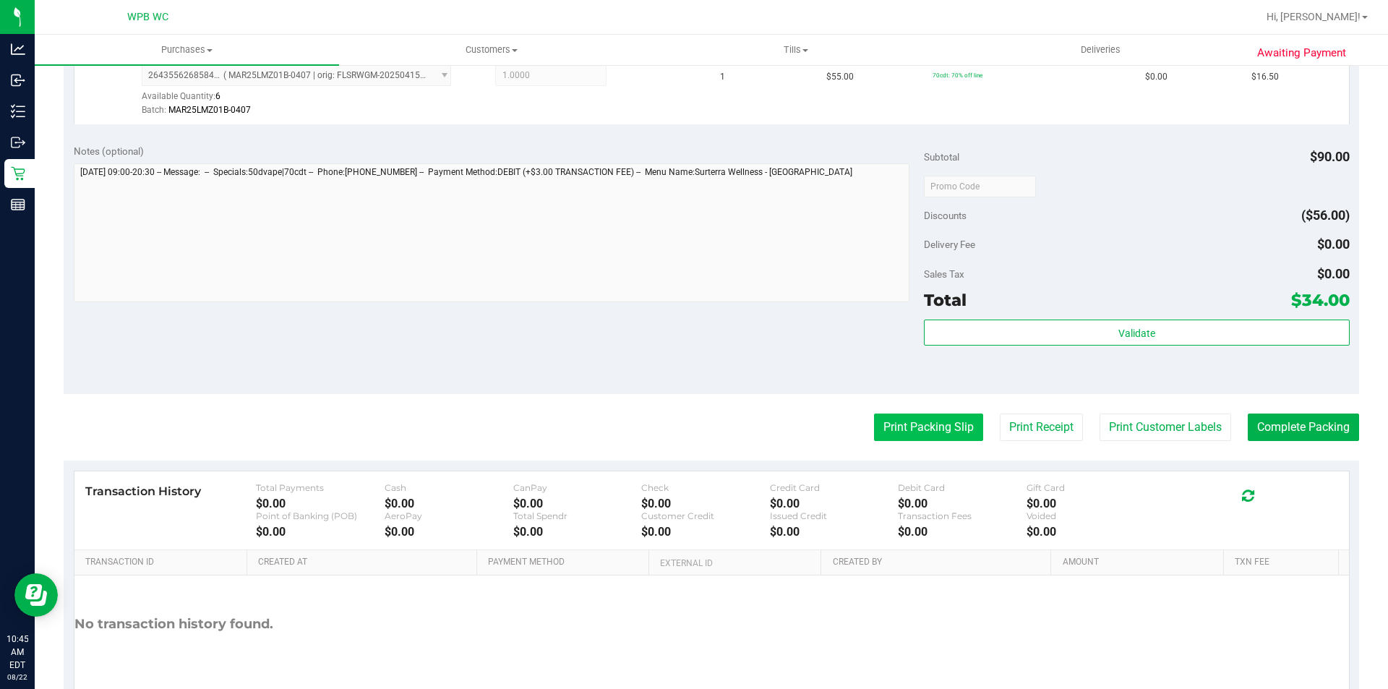
click at [949, 425] on button "Print Packing Slip" at bounding box center [928, 426] width 109 height 27
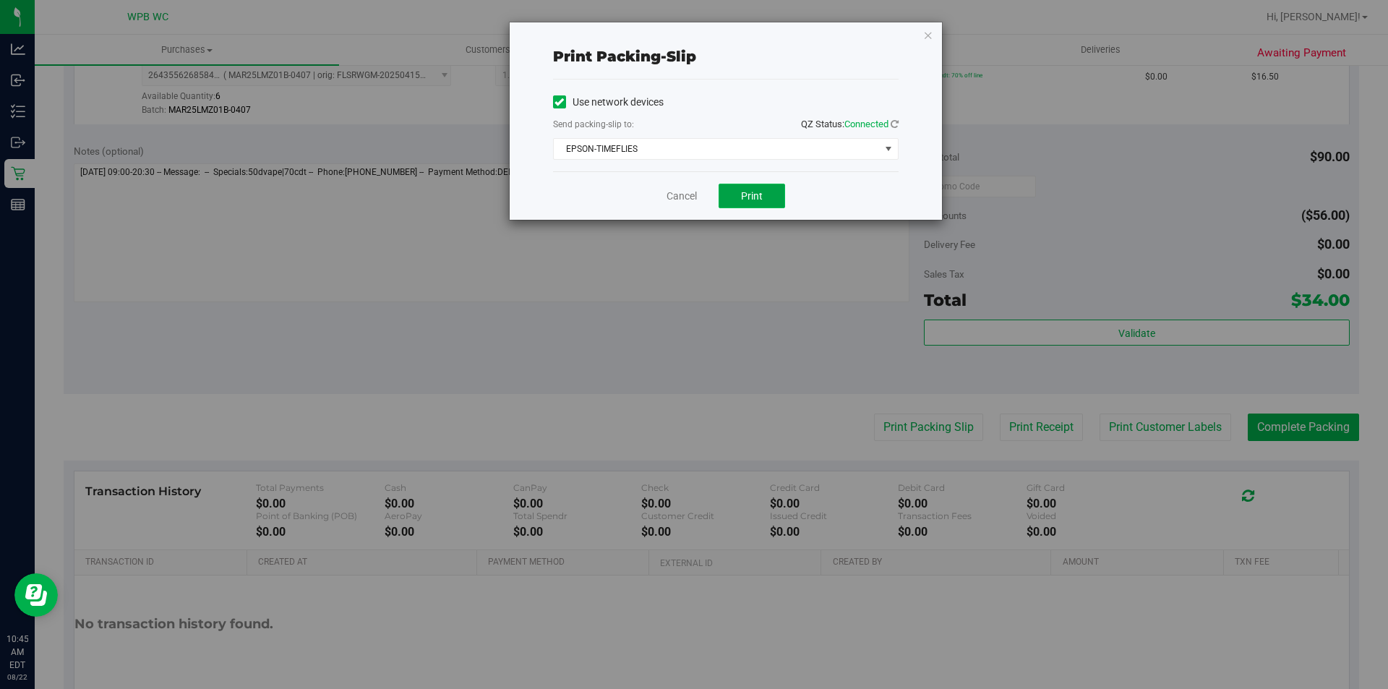
click at [752, 205] on button "Print" at bounding box center [751, 196] width 66 height 25
click at [930, 33] on icon "button" at bounding box center [928, 34] width 10 height 17
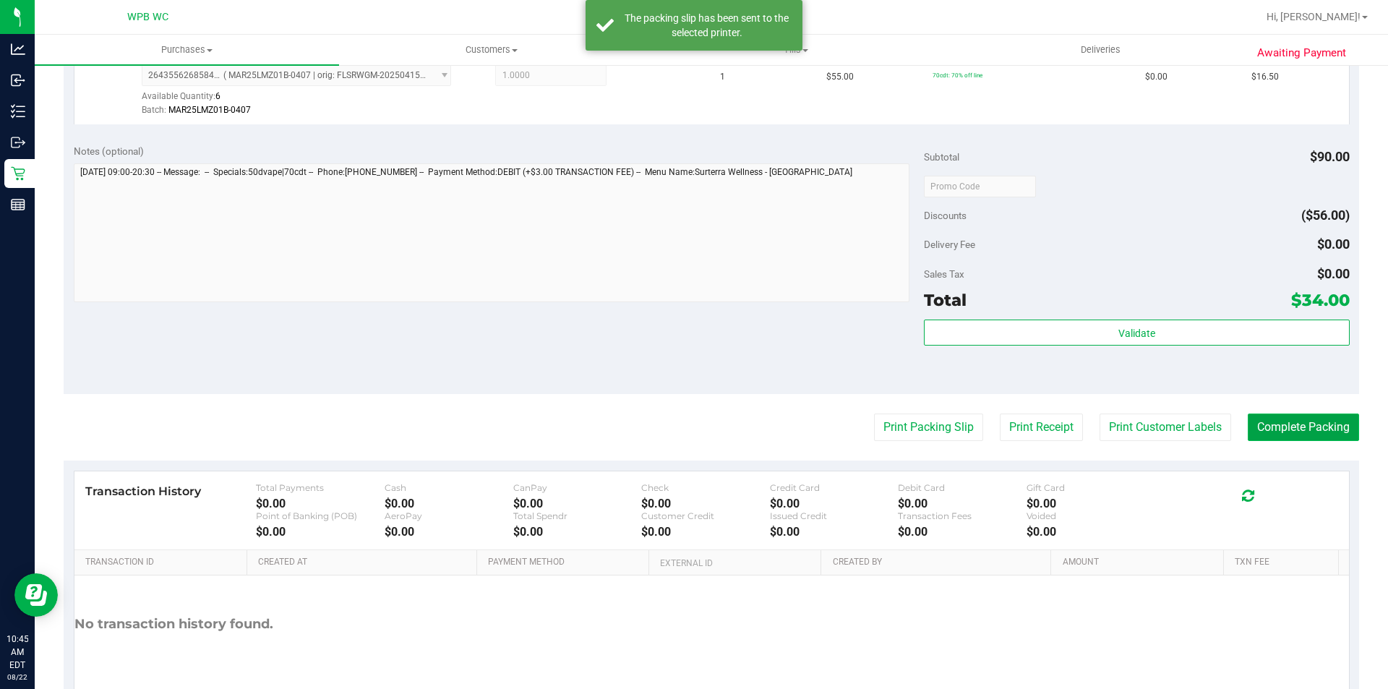
click at [1289, 426] on button "Complete Packing" at bounding box center [1302, 426] width 111 height 27
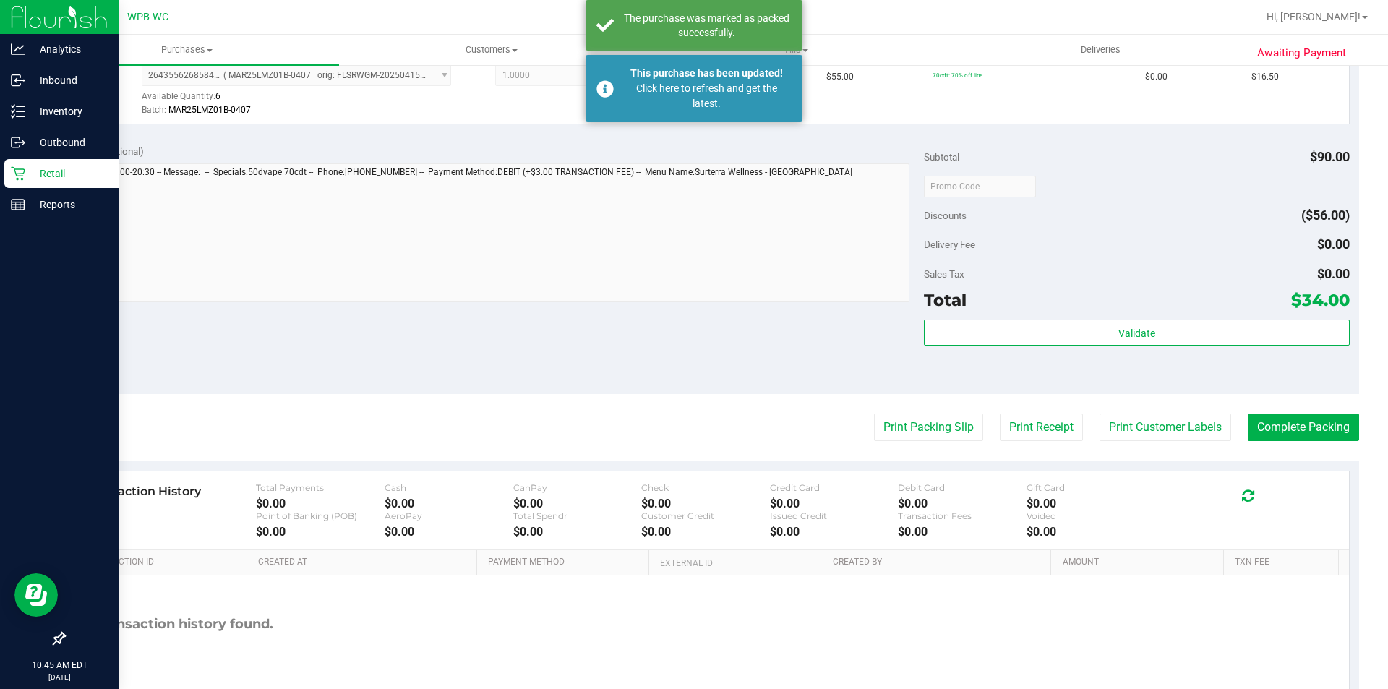
click at [16, 176] on icon at bounding box center [18, 173] width 14 height 14
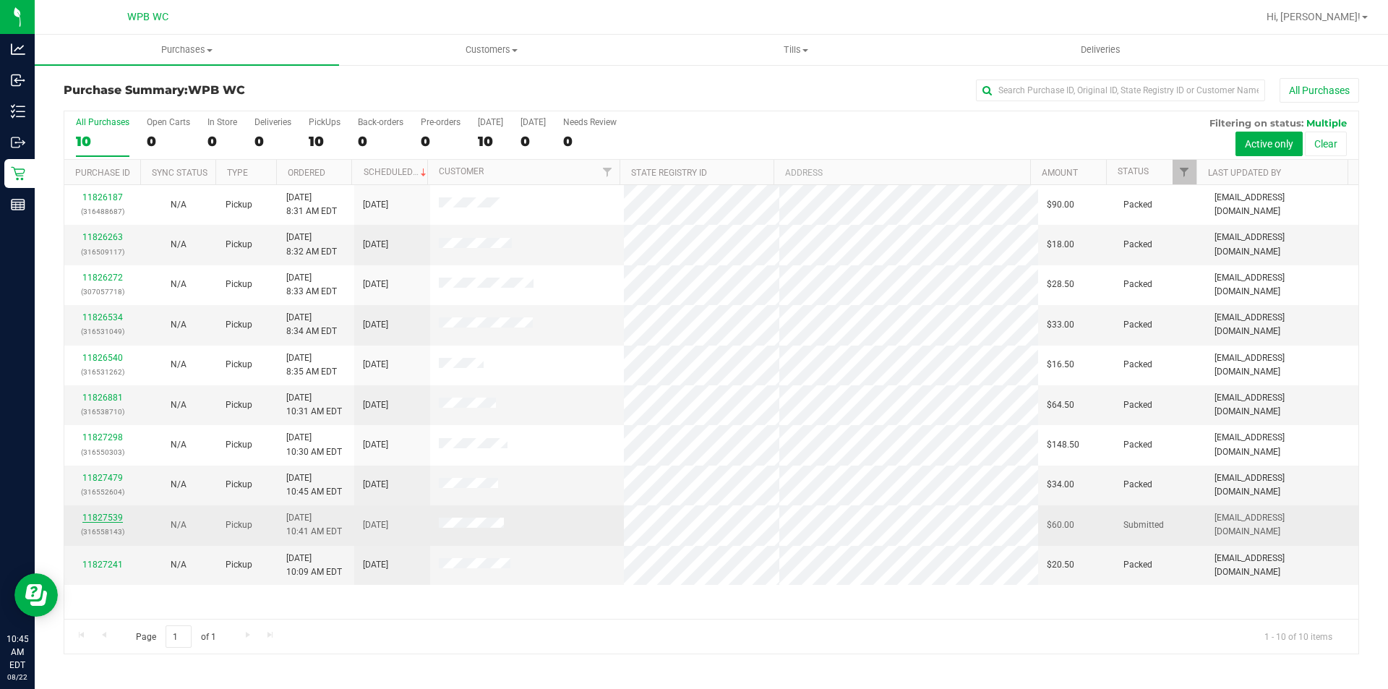
click at [116, 517] on link "11827539" at bounding box center [102, 517] width 40 height 10
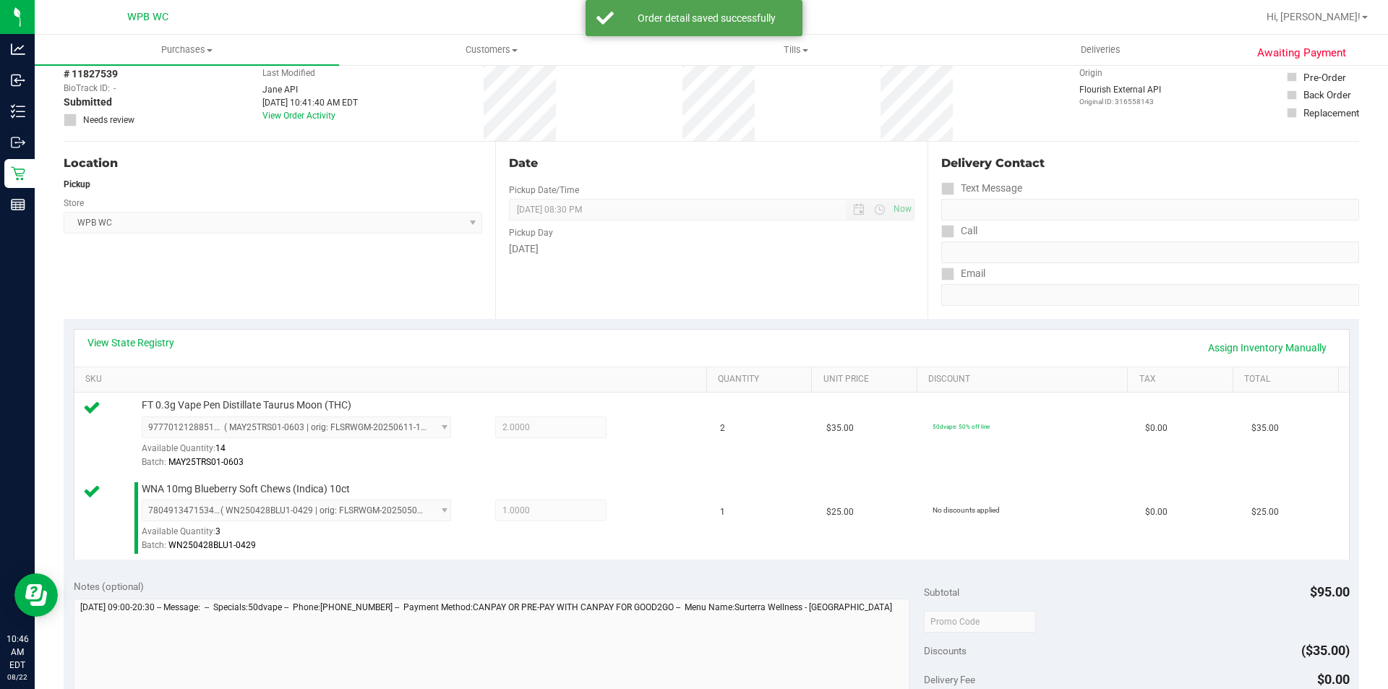
scroll to position [217, 0]
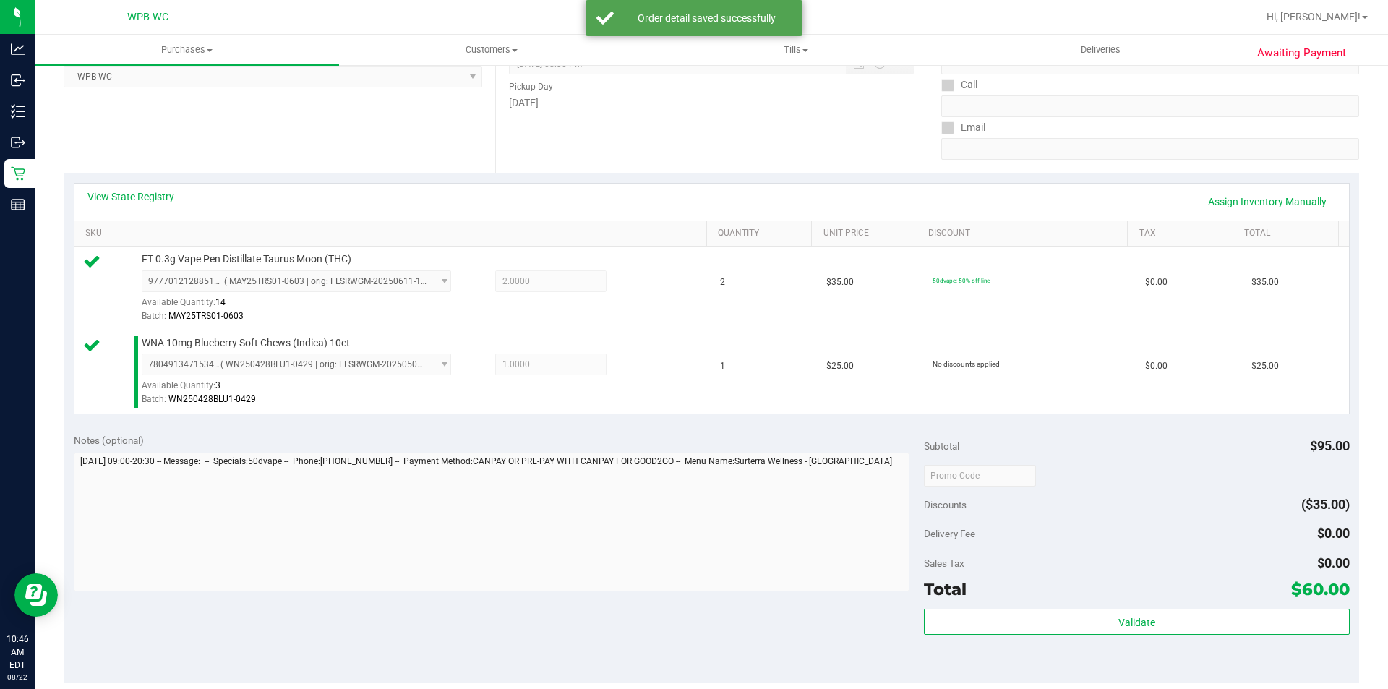
click at [1041, 642] on div "Validate" at bounding box center [1136, 641] width 425 height 65
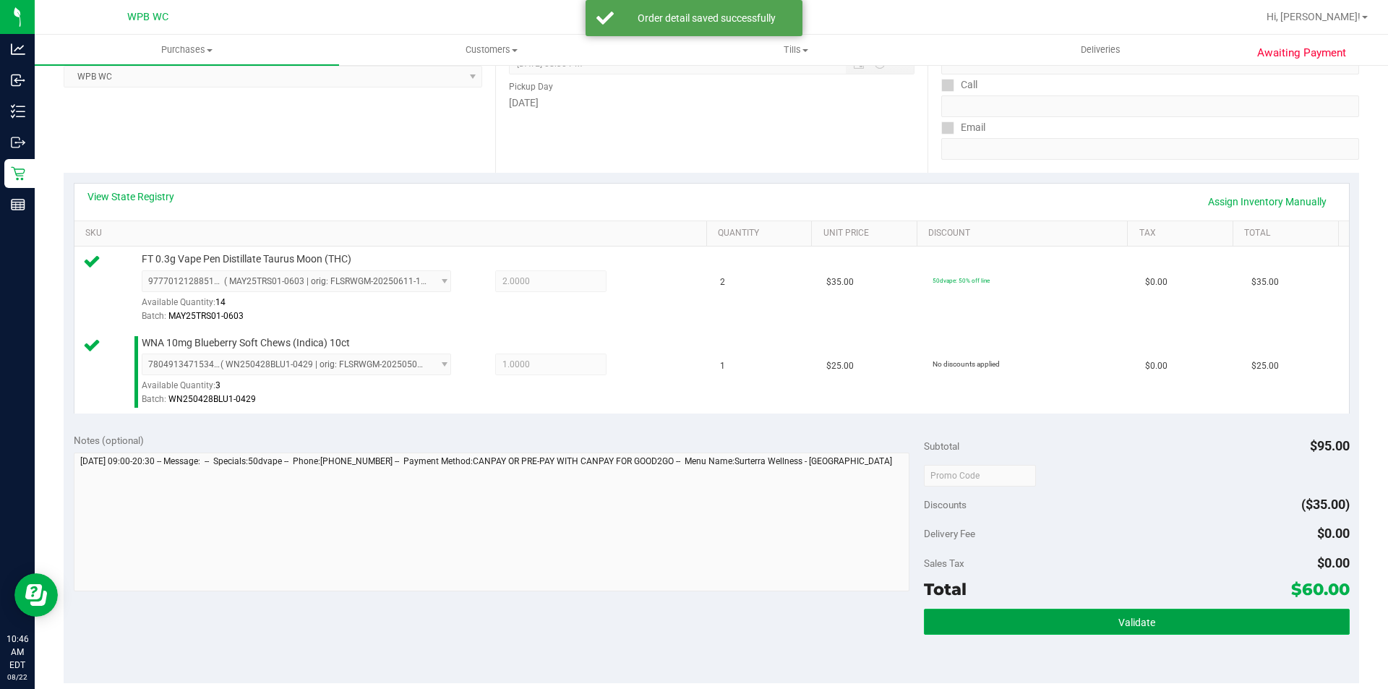
click at [1041, 627] on button "Validate" at bounding box center [1136, 622] width 425 height 26
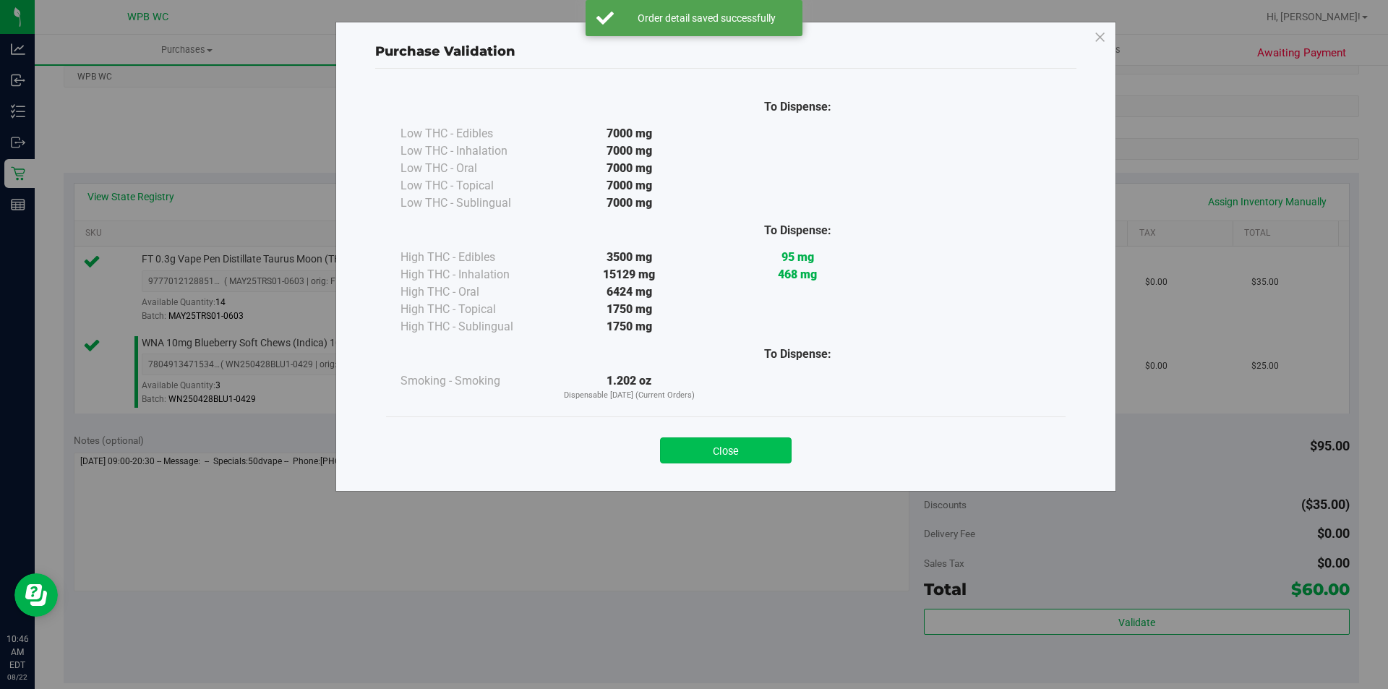
click at [746, 455] on button "Close" at bounding box center [726, 450] width 132 height 26
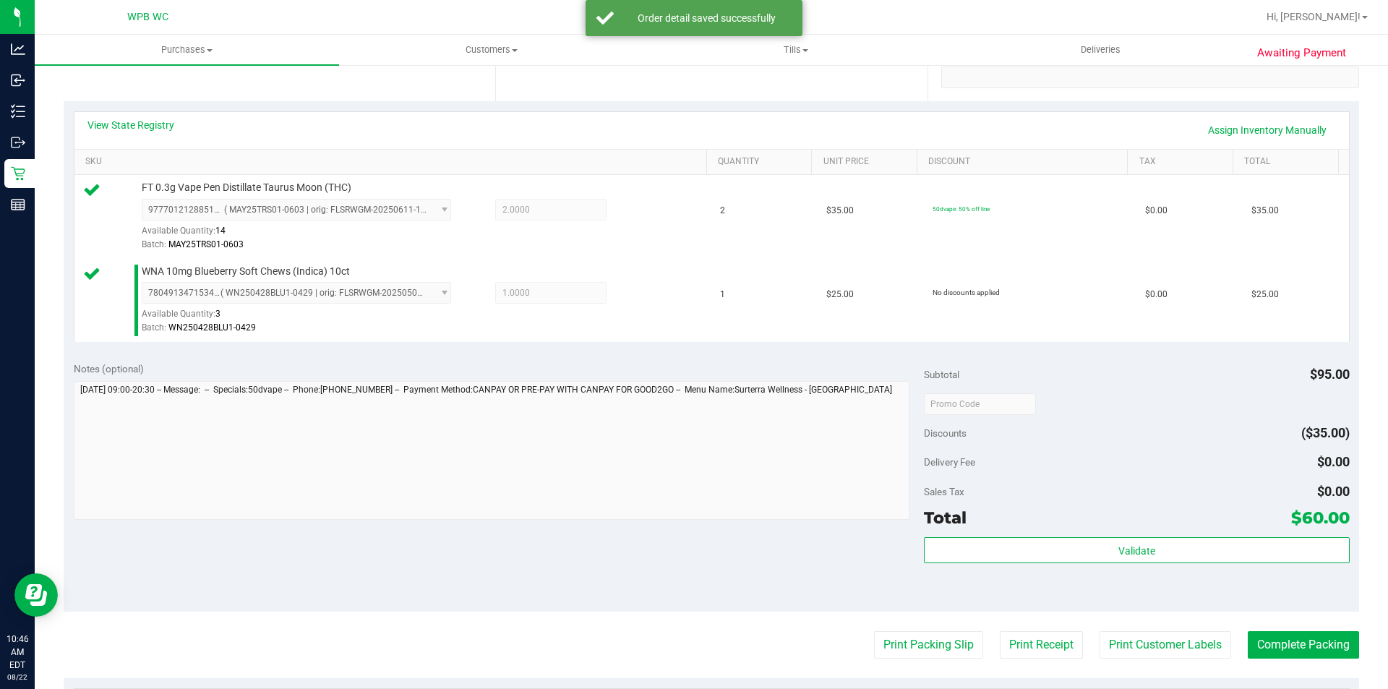
scroll to position [577, 0]
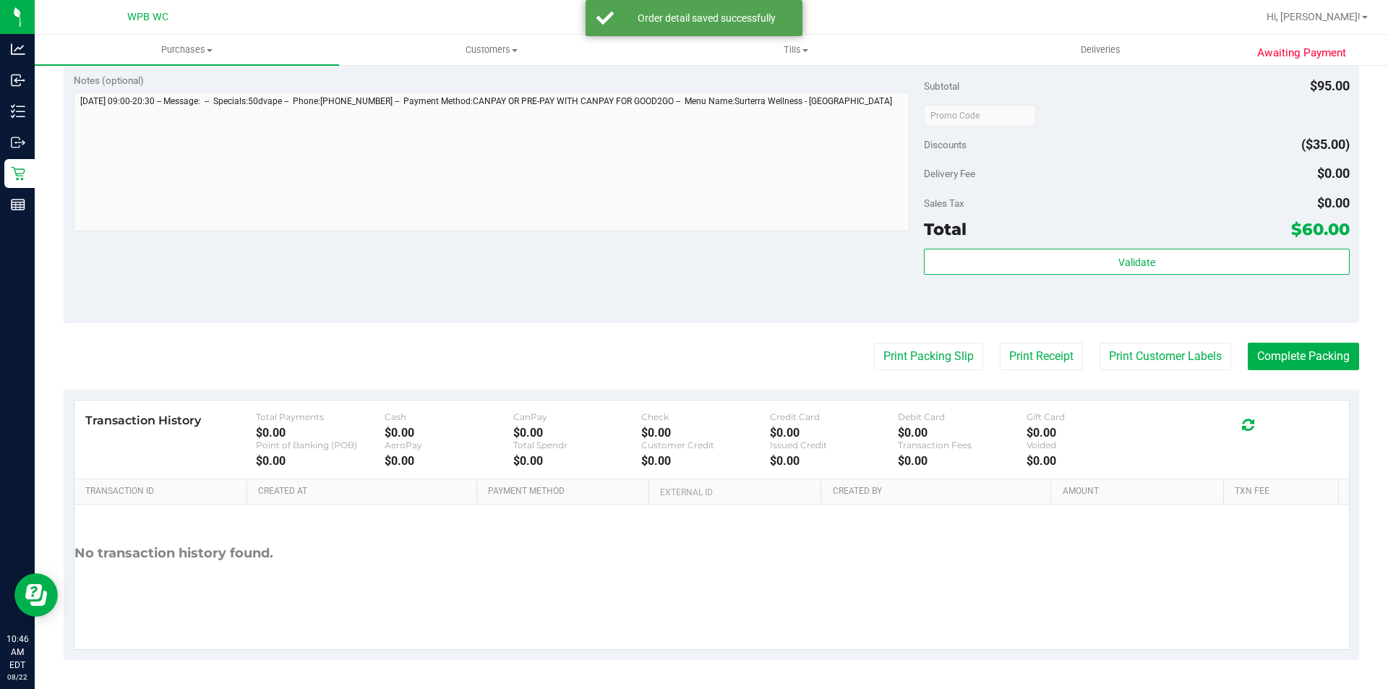
click at [938, 380] on purchase-details "Back Edit Purchase Cancel Purchase View Profile # 11827539 BioTrack ID: - Submi…" at bounding box center [711, 80] width 1295 height 1159
click at [938, 356] on button "Print Packing Slip" at bounding box center [928, 356] width 109 height 27
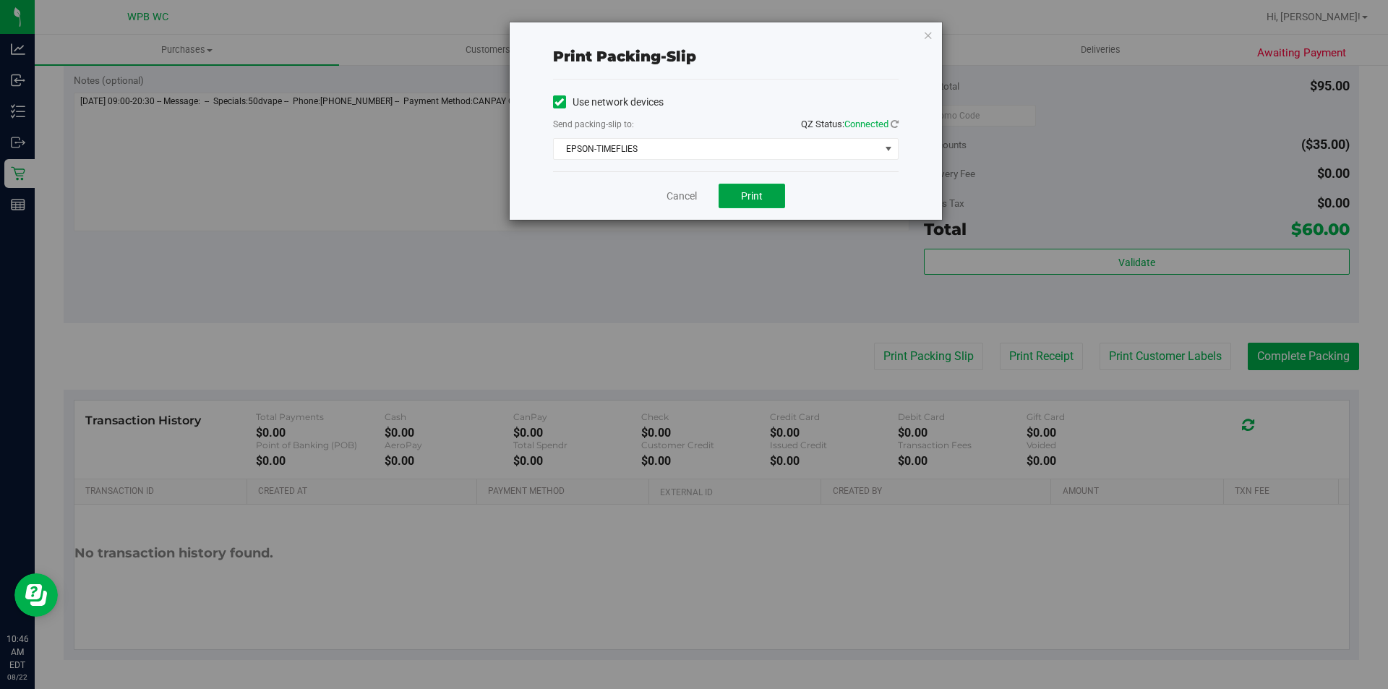
drag, startPoint x: 767, startPoint y: 201, endPoint x: 826, endPoint y: 192, distance: 59.9
click at [764, 200] on button "Print" at bounding box center [751, 196] width 66 height 25
click at [929, 40] on icon "button" at bounding box center [928, 34] width 10 height 17
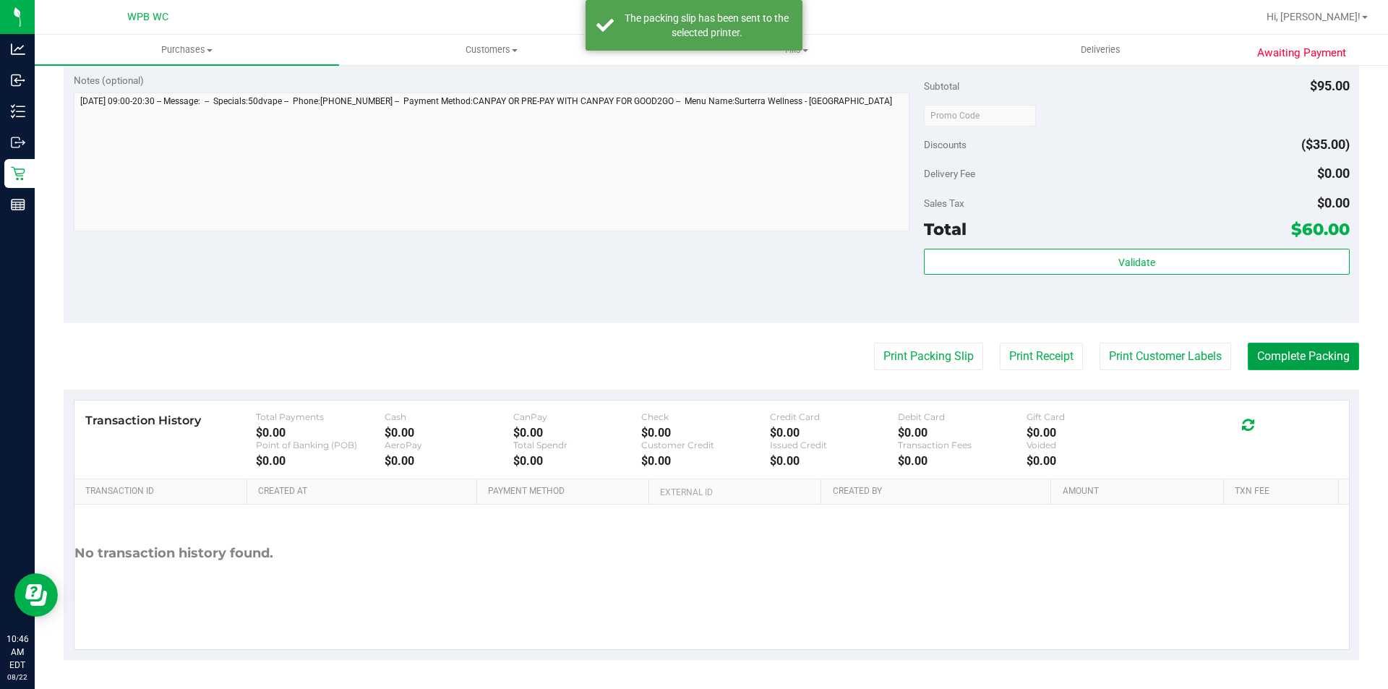
click at [1323, 345] on button "Complete Packing" at bounding box center [1302, 356] width 111 height 27
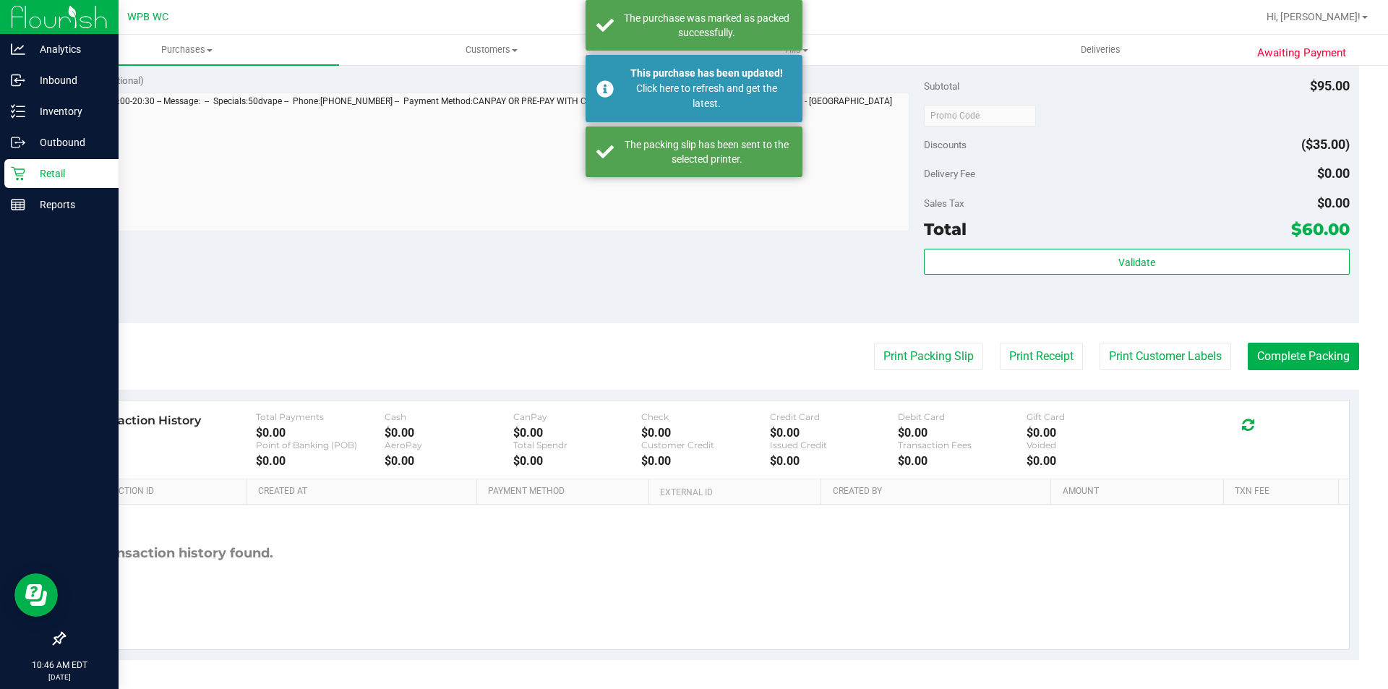
click at [50, 171] on p "Retail" at bounding box center [68, 173] width 87 height 17
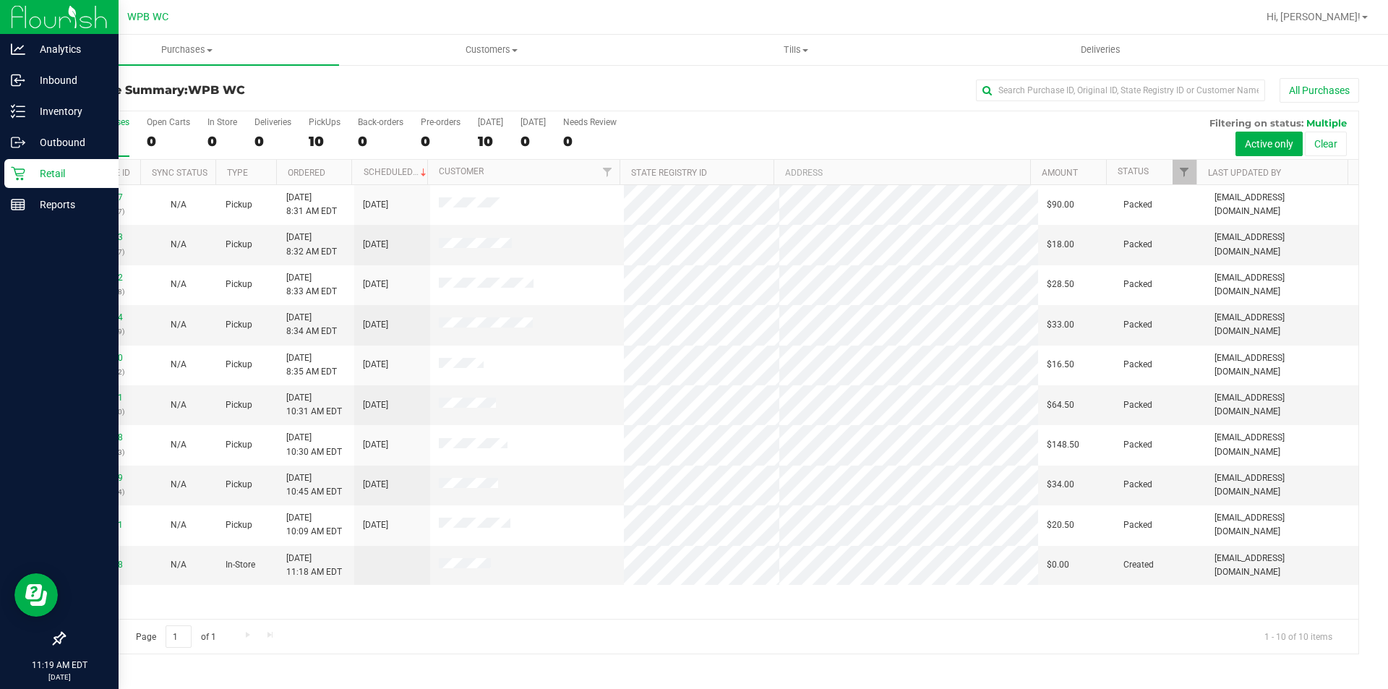
click at [25, 171] on p "Retail" at bounding box center [68, 173] width 87 height 17
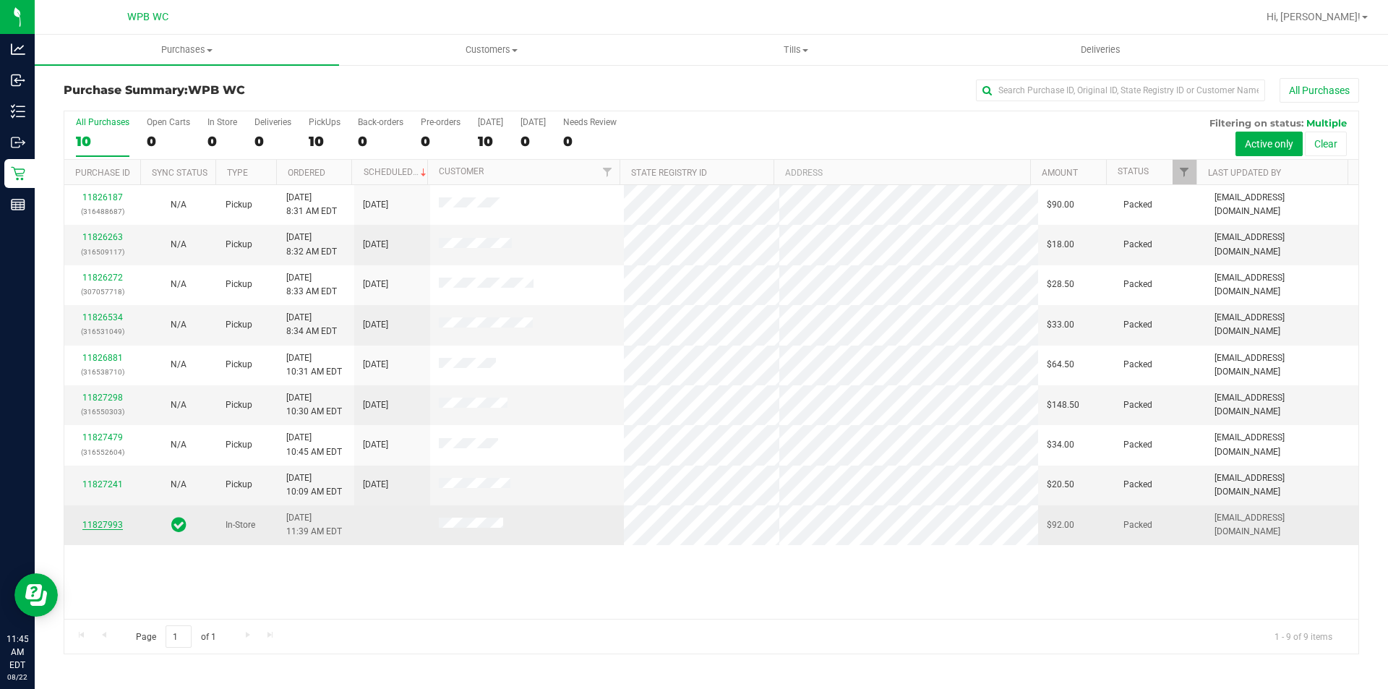
click at [113, 523] on link "11827993" at bounding box center [102, 525] width 40 height 10
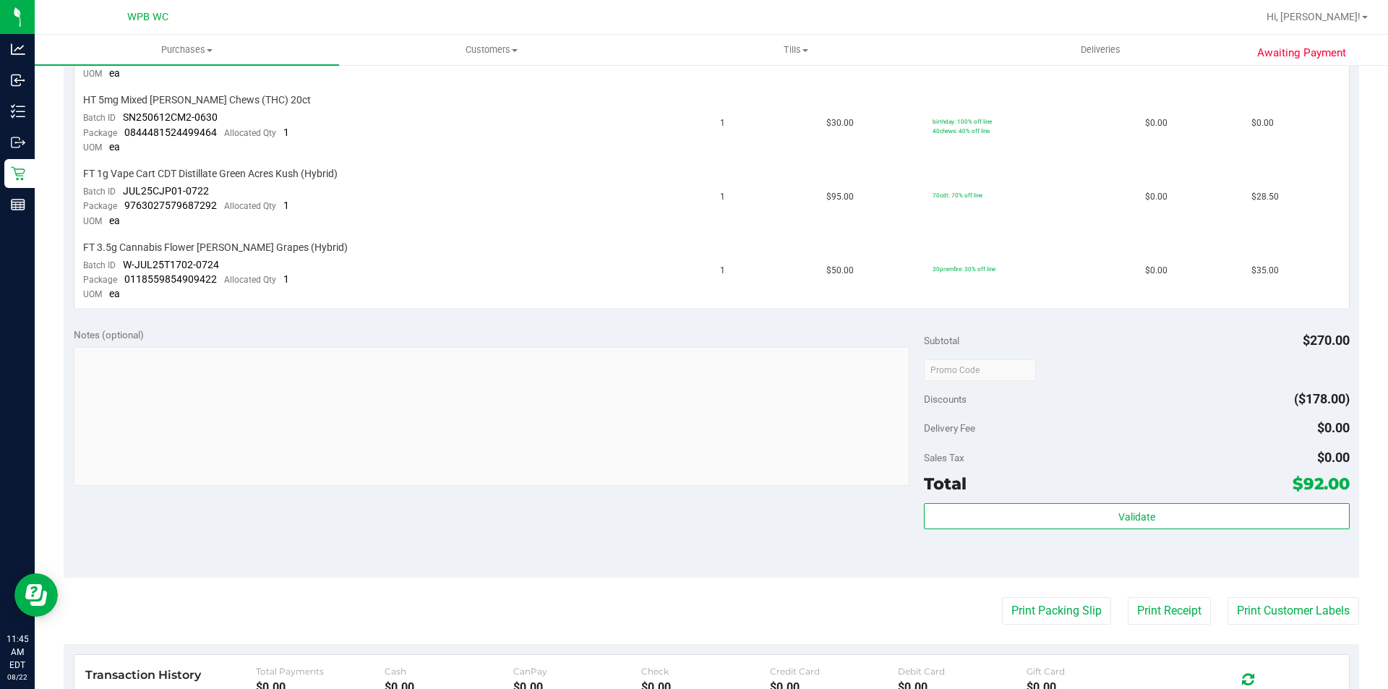
scroll to position [506, 0]
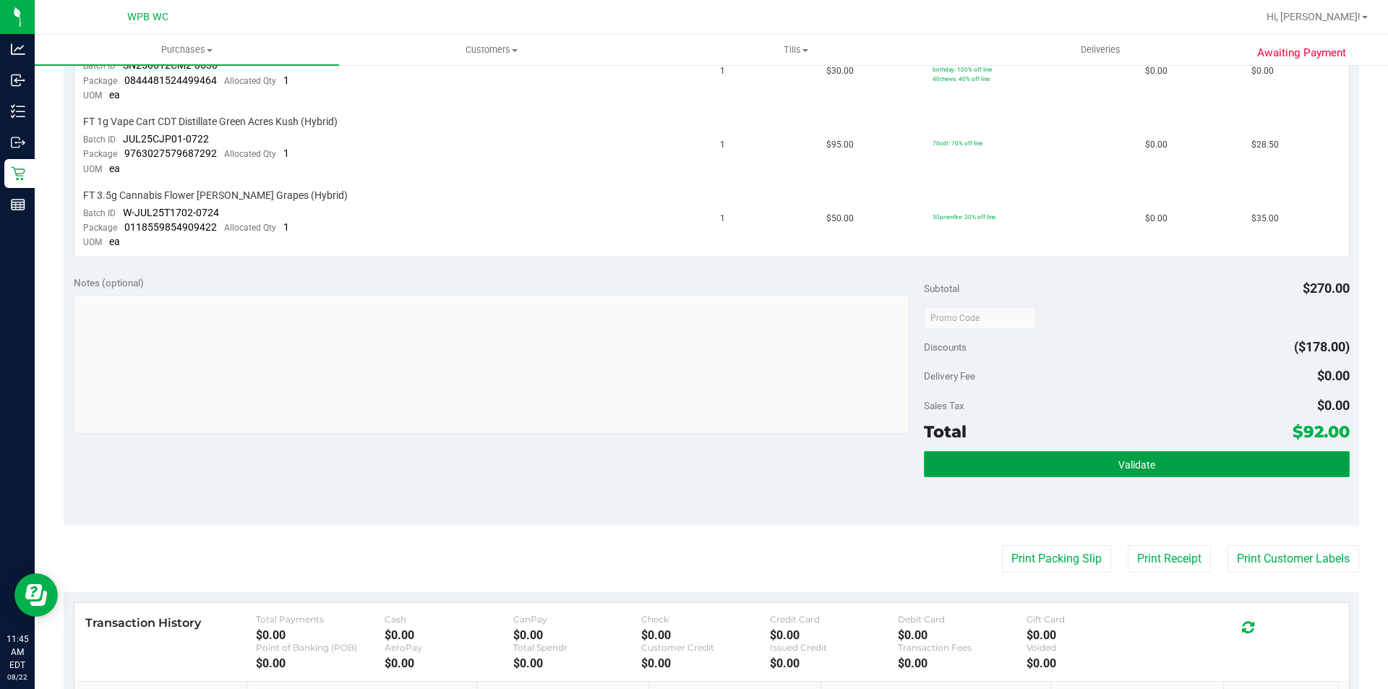
click at [1125, 475] on button "Validate" at bounding box center [1136, 464] width 425 height 26
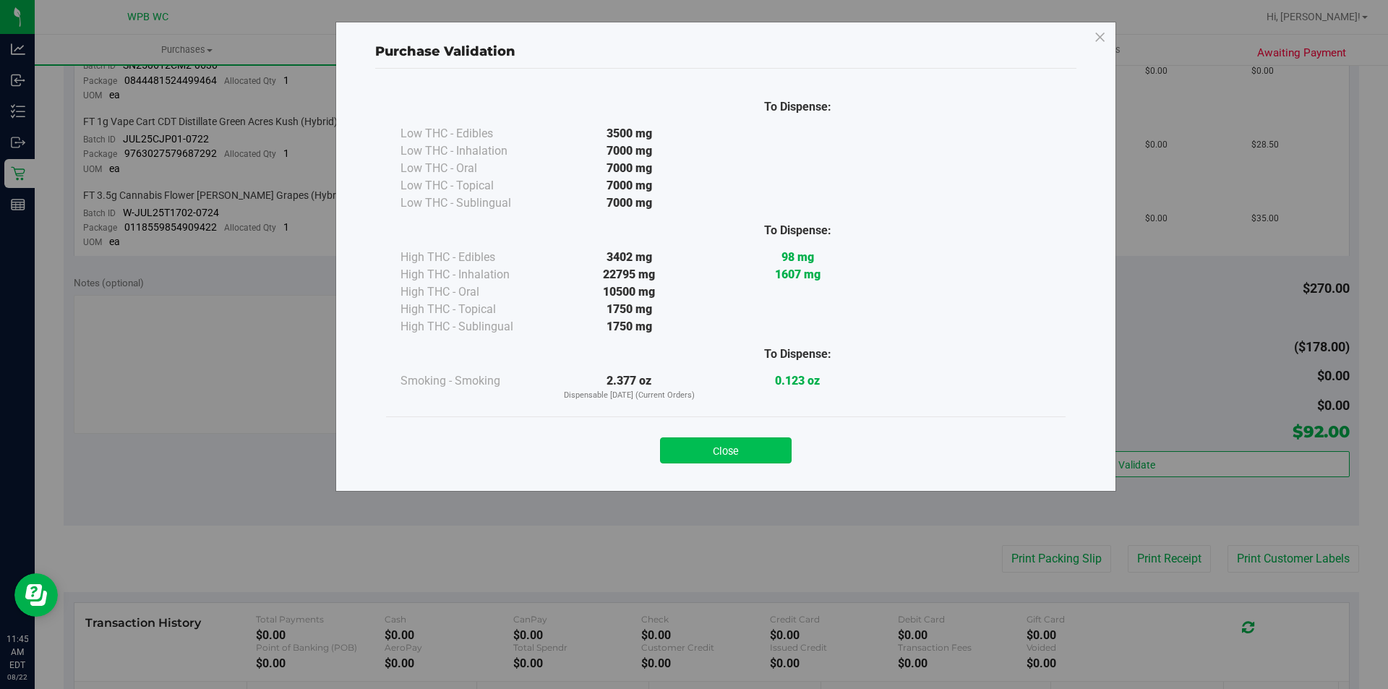
click at [730, 445] on button "Close" at bounding box center [726, 450] width 132 height 26
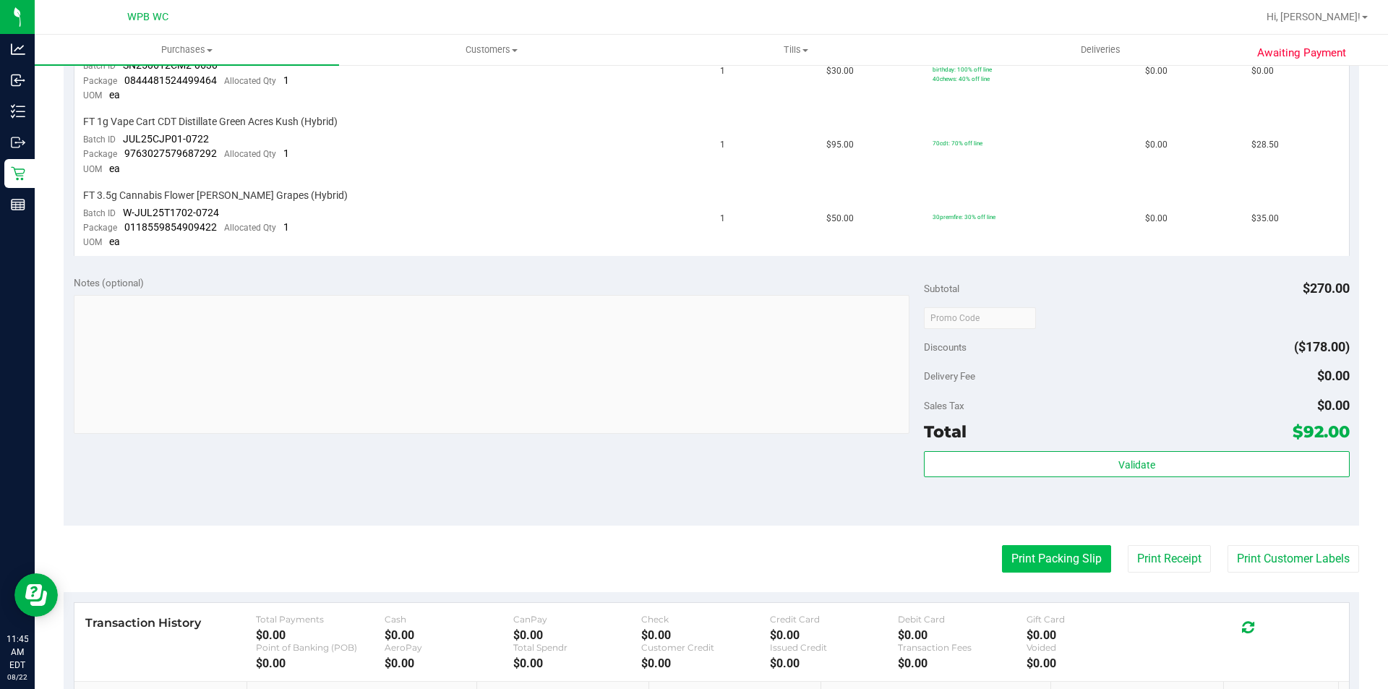
click at [1041, 553] on button "Print Packing Slip" at bounding box center [1056, 558] width 109 height 27
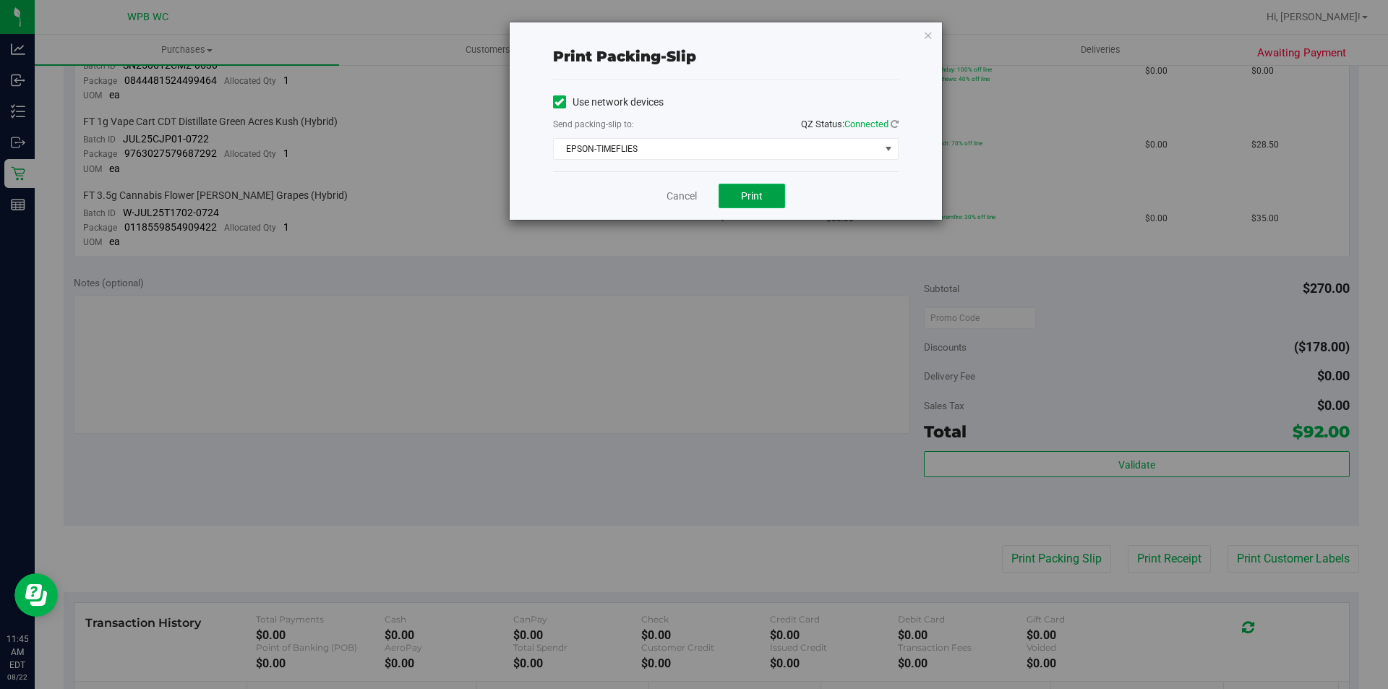
click at [738, 192] on button "Print" at bounding box center [751, 196] width 66 height 25
click at [929, 36] on icon "button" at bounding box center [928, 34] width 10 height 17
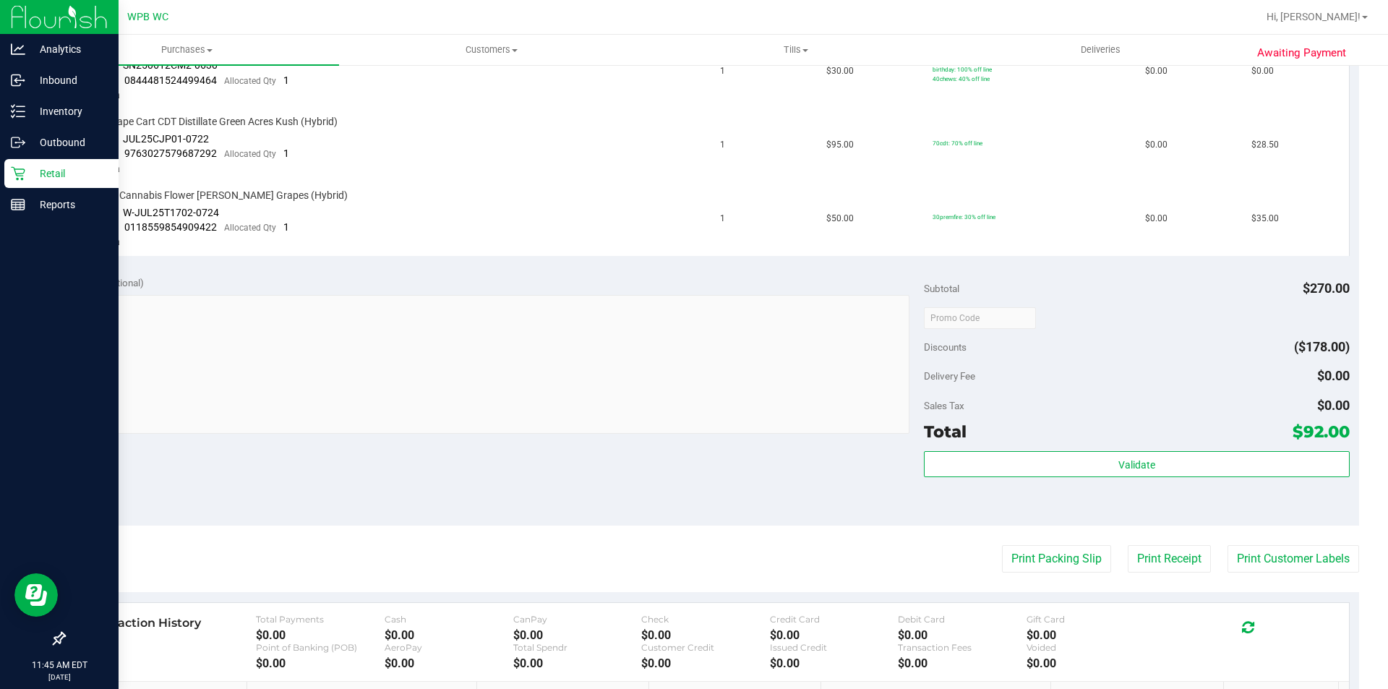
click at [45, 169] on p "Retail" at bounding box center [68, 173] width 87 height 17
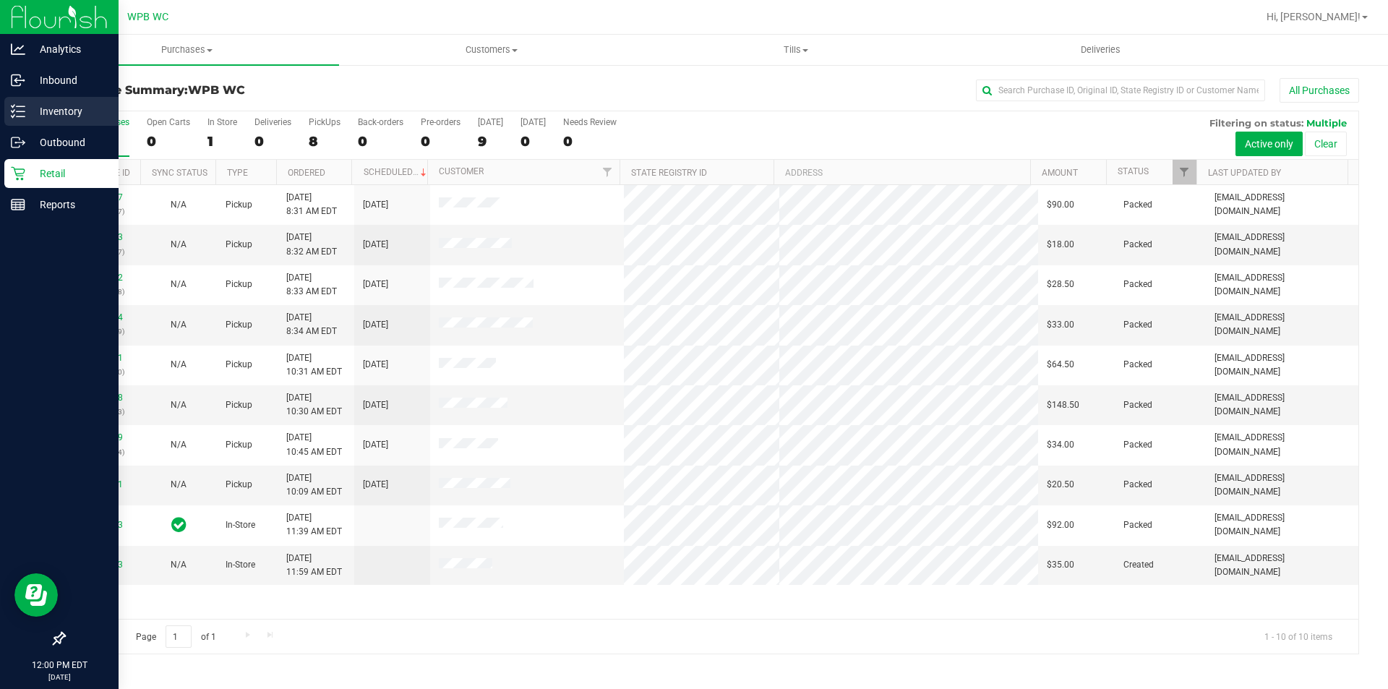
click at [40, 104] on p "Inventory" at bounding box center [68, 111] width 87 height 17
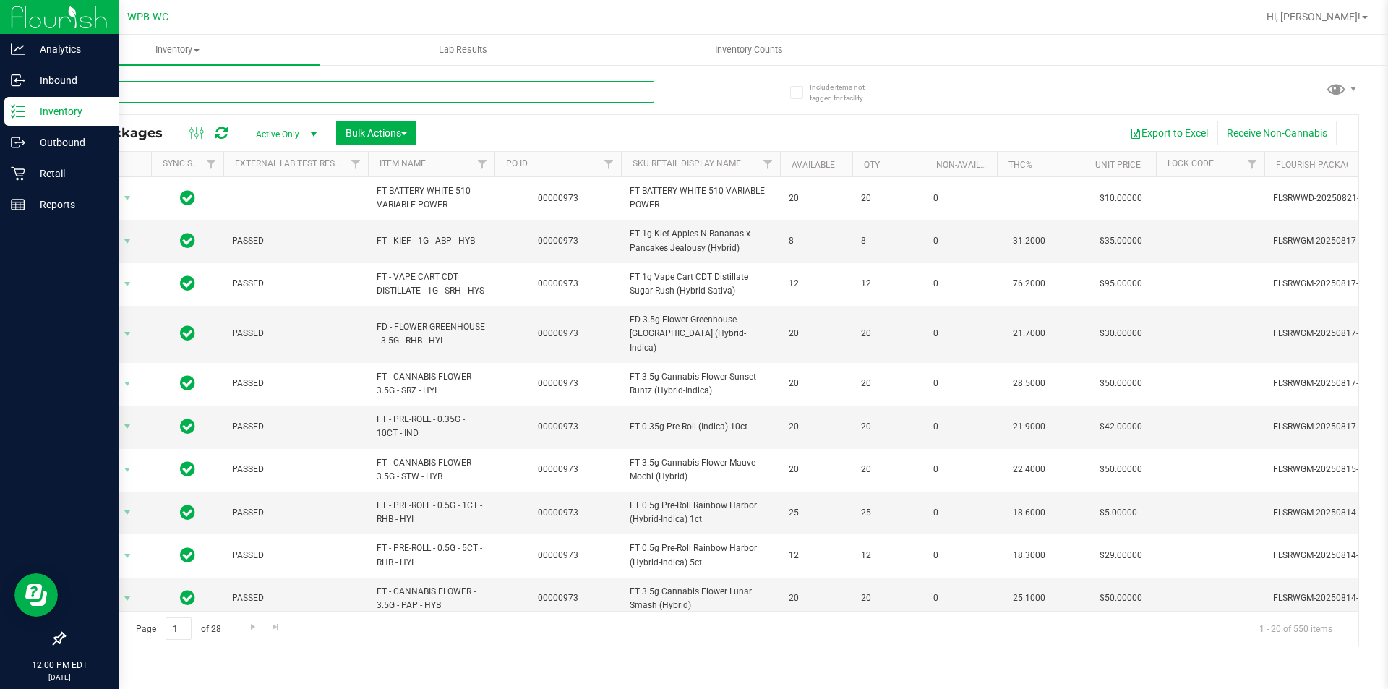
click at [301, 89] on input "text" at bounding box center [359, 92] width 590 height 22
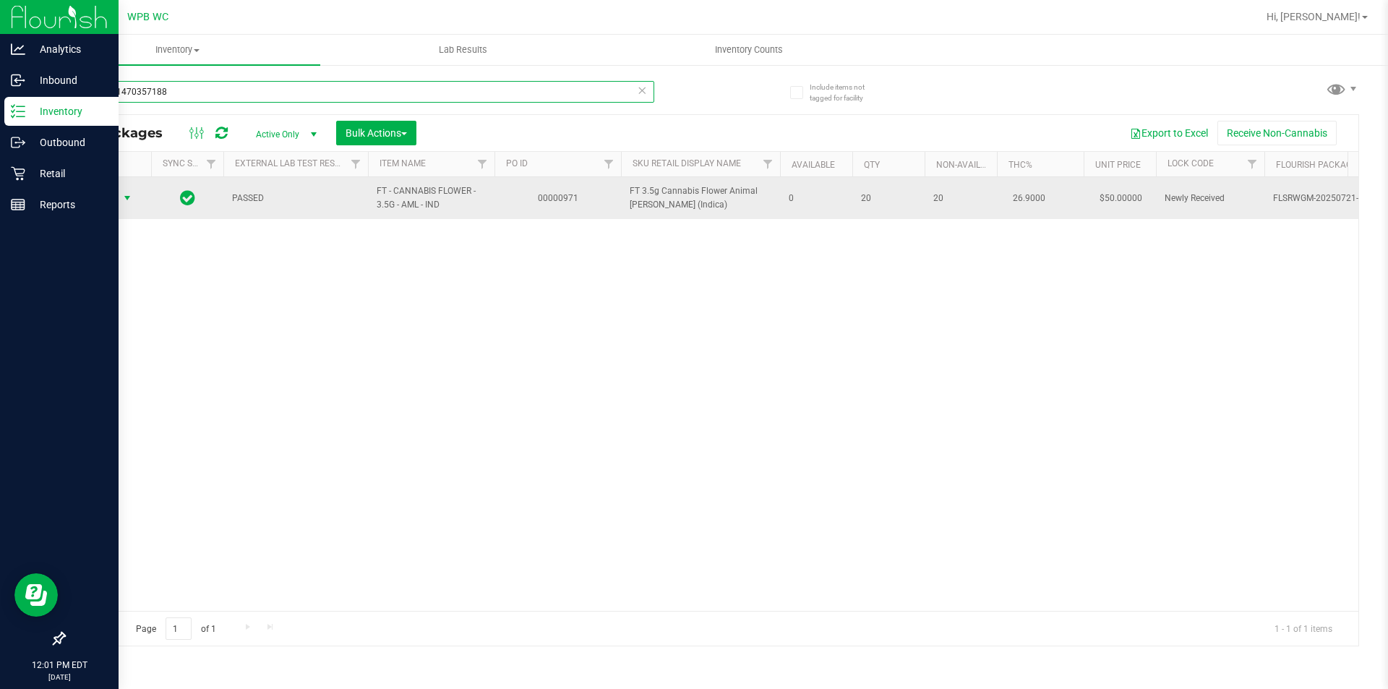
type input "1893101470357188"
click at [100, 205] on span "Action" at bounding box center [98, 198] width 39 height 20
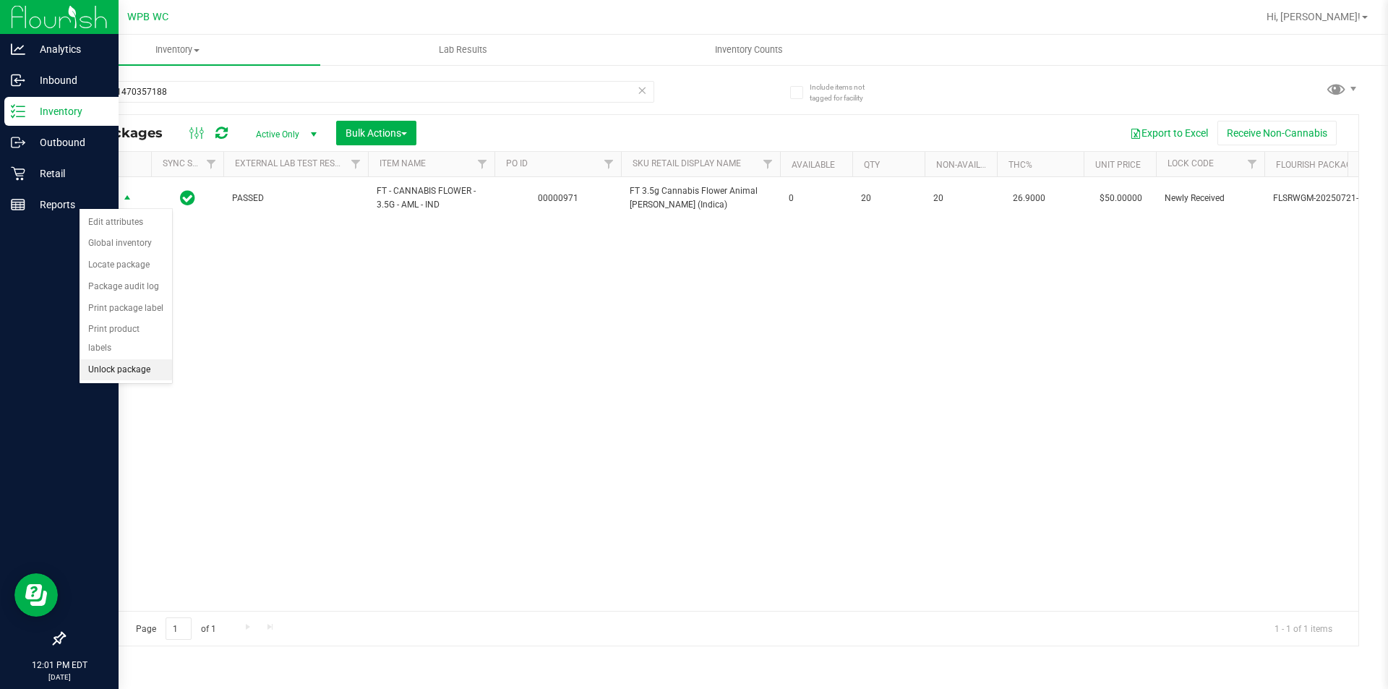
click at [114, 359] on li "Unlock package" at bounding box center [125, 370] width 93 height 22
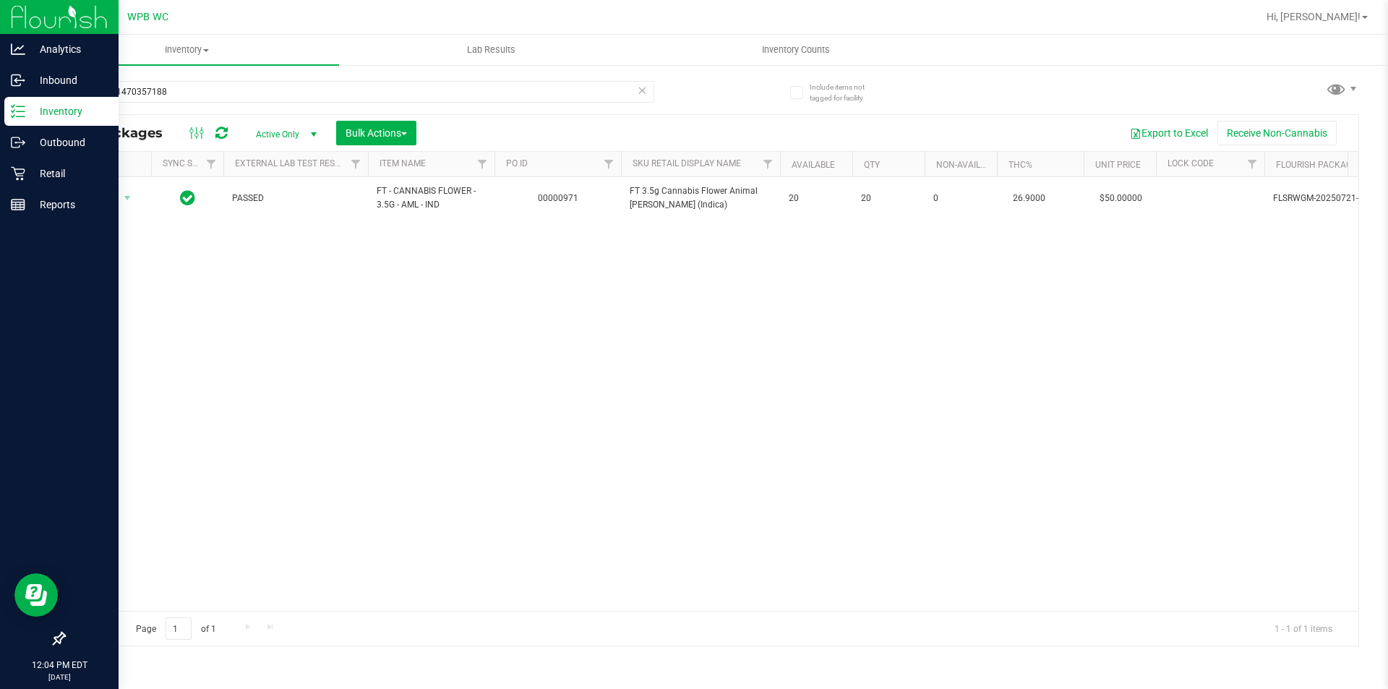
click at [32, 116] on p "Inventory" at bounding box center [68, 111] width 87 height 17
click at [44, 181] on p "Retail" at bounding box center [68, 173] width 87 height 17
